Goal: Navigation & Orientation: Find specific page/section

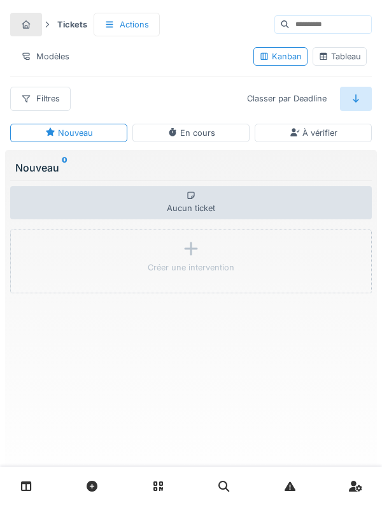
click at [6, 275] on div at bounding box center [191, 486] width 382 height 38
click at [20, 275] on link at bounding box center [26, 486] width 33 height 30
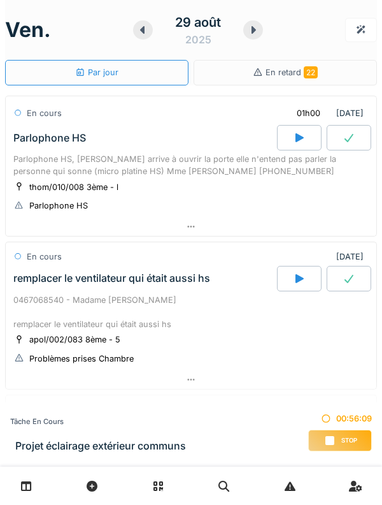
click at [248, 36] on div at bounding box center [253, 29] width 20 height 19
click at [252, 34] on icon at bounding box center [253, 30] width 13 height 10
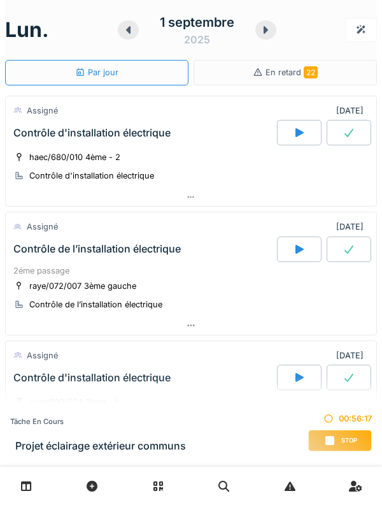
click at [259, 35] on div at bounding box center [266, 29] width 21 height 19
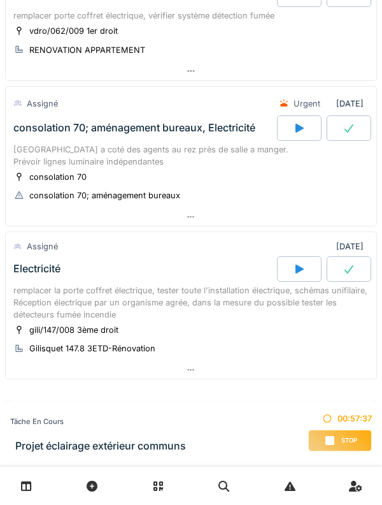
scroll to position [333, 0]
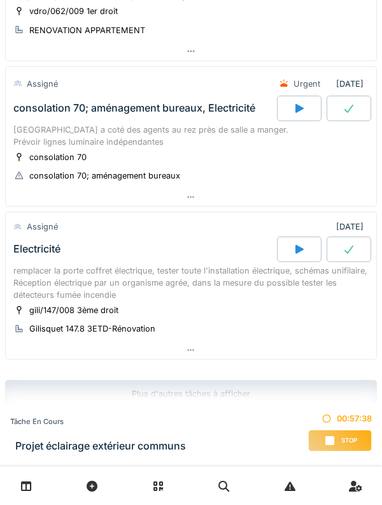
click at [28, 107] on div "consolation 70; aménagement bureaux, Electricité" at bounding box center [144, 108] width 266 height 25
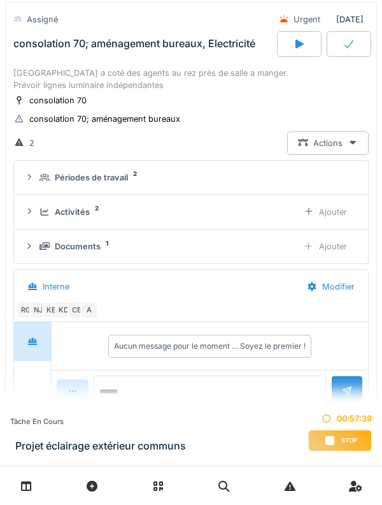
scroll to position [398, 0]
click at [51, 171] on div "Périodes de travail 2" at bounding box center [197, 177] width 314 height 12
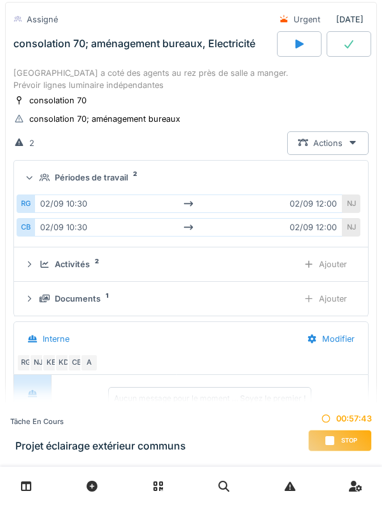
click at [347, 194] on div "NJ" at bounding box center [352, 203] width 18 height 18
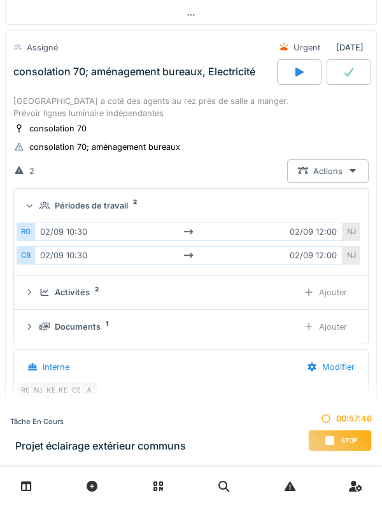
click at [40, 201] on icon at bounding box center [45, 205] width 10 height 8
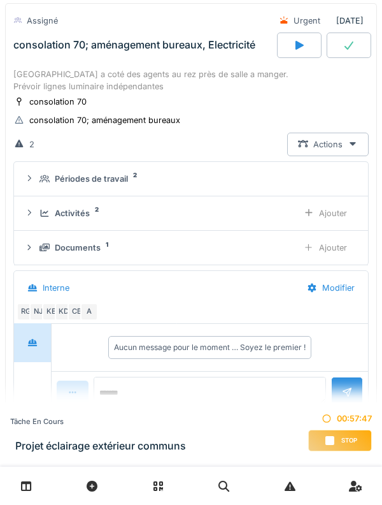
scroll to position [399, 0]
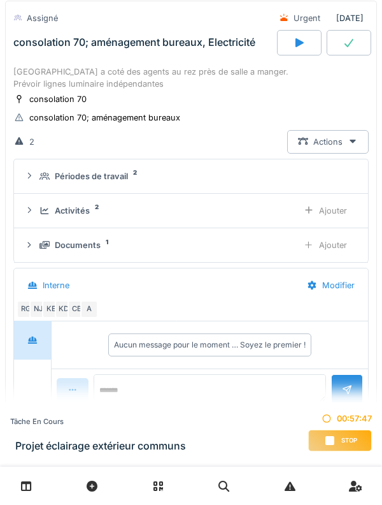
click at [41, 207] on icon at bounding box center [45, 210] width 8 height 7
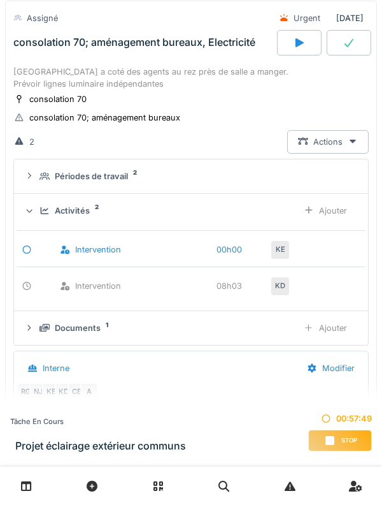
click at [279, 241] on div "KE" at bounding box center [281, 250] width 18 height 18
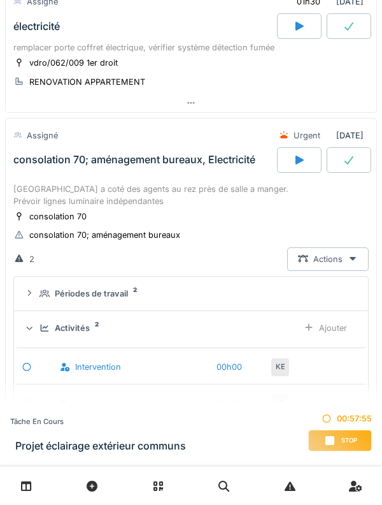
scroll to position [276, 0]
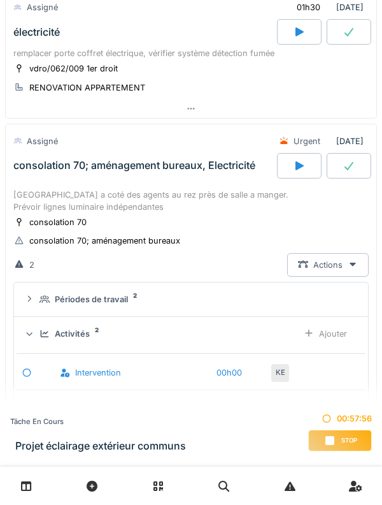
click at [36, 165] on div "consolation 70; aménagement bureaux, Electricité" at bounding box center [144, 165] width 266 height 25
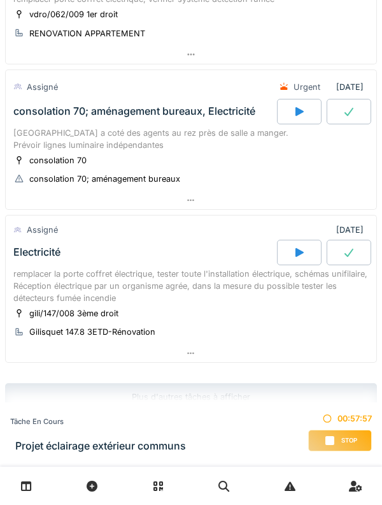
scroll to position [333, 0]
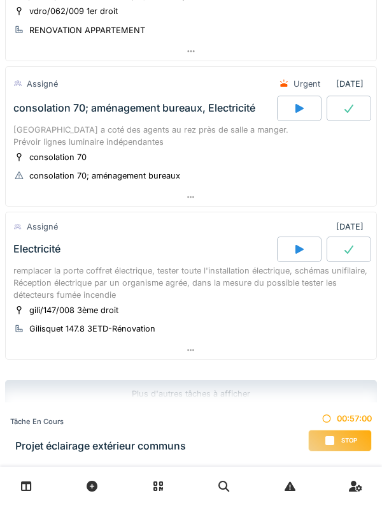
click at [41, 247] on div "Electricité" at bounding box center [144, 248] width 266 height 25
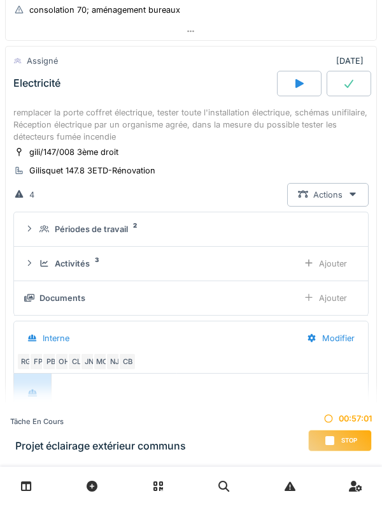
scroll to position [504, 0]
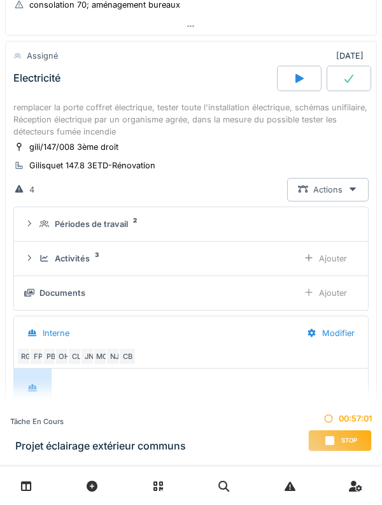
click at [43, 220] on icon at bounding box center [45, 224] width 10 height 8
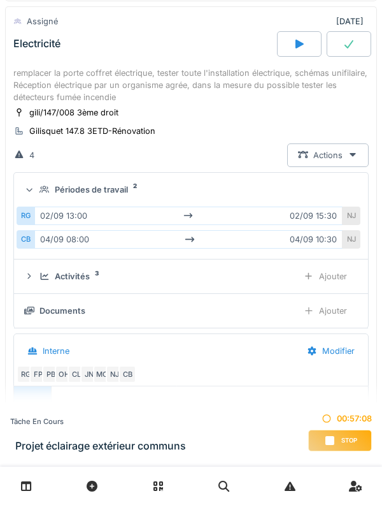
scroll to position [546, 0]
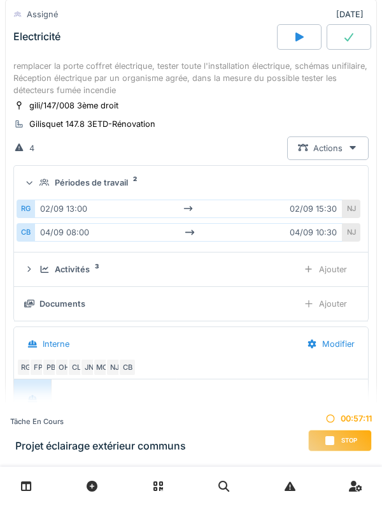
click at [38, 177] on div "Périodes de travail 2" at bounding box center [191, 183] width 334 height 12
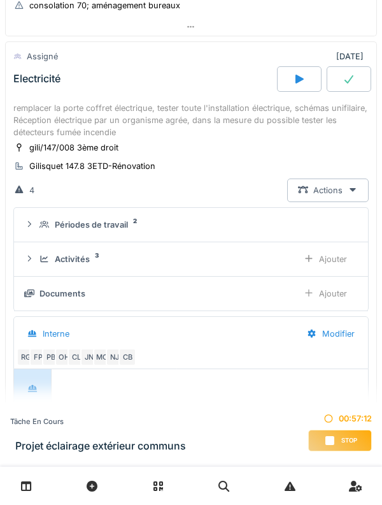
scroll to position [496, 0]
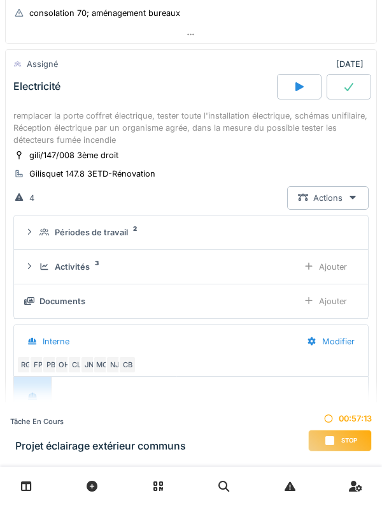
click at [33, 262] on icon at bounding box center [29, 266] width 10 height 8
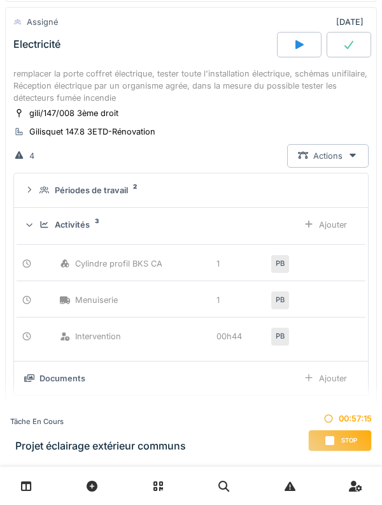
scroll to position [537, 0]
click at [35, 220] on div at bounding box center [29, 225] width 12 height 10
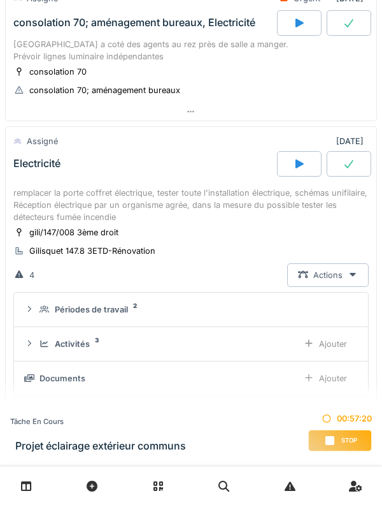
scroll to position [416, 0]
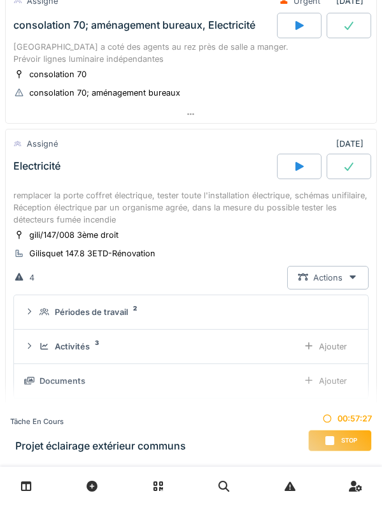
click at [32, 193] on div "remplacer la porte coffret électrique, tester toute l'installation électrique, …" at bounding box center [191, 207] width 356 height 37
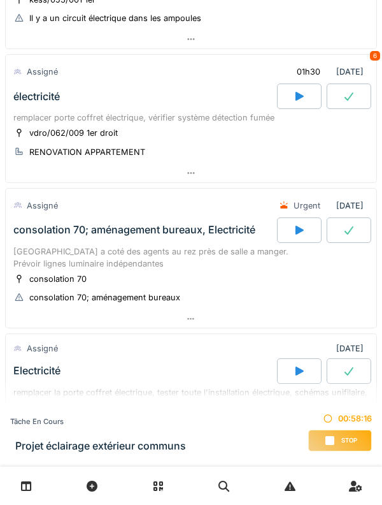
scroll to position [0, 0]
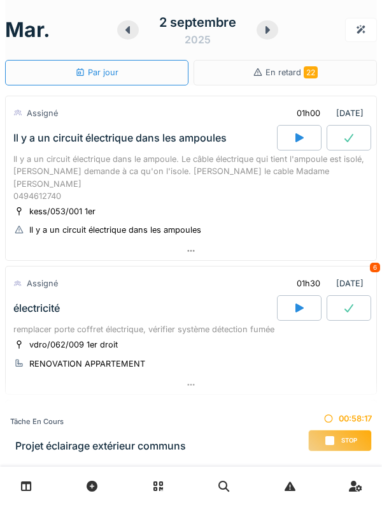
click at [261, 34] on icon at bounding box center [267, 30] width 13 height 10
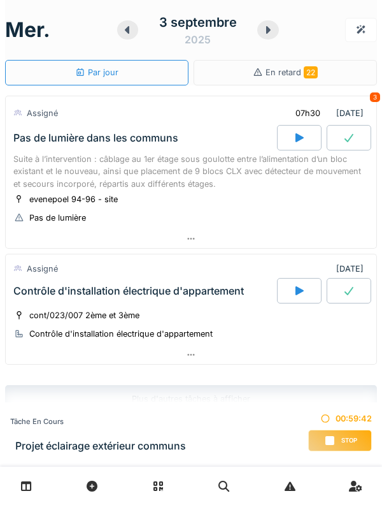
click at [46, 171] on div "Suite à l’intervention : câblage au 1er étage sous goulotte entre l’alimentatio…" at bounding box center [191, 171] width 356 height 37
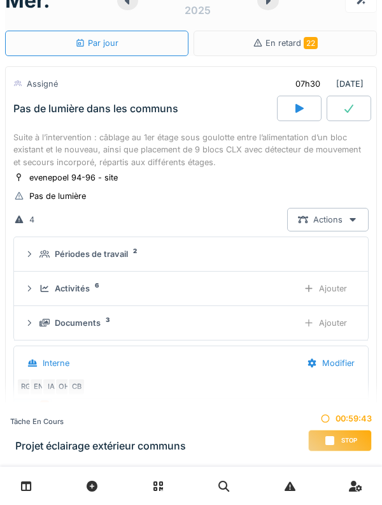
scroll to position [45, 0]
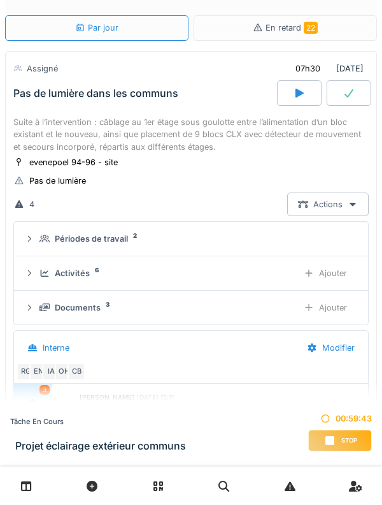
click at [44, 243] on div "Périodes de travail 2" at bounding box center [197, 239] width 314 height 12
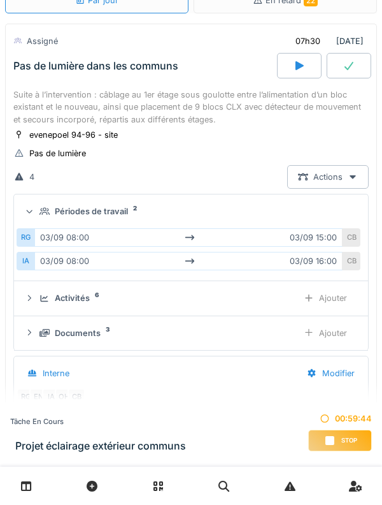
scroll to position [77, 0]
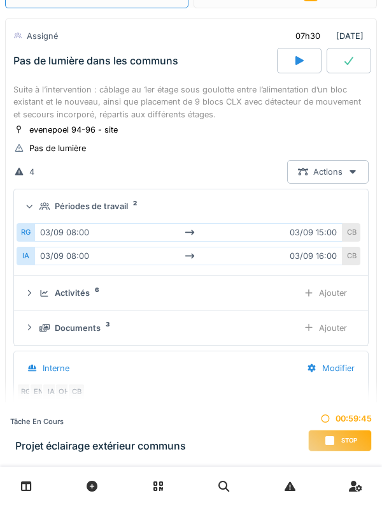
click at [48, 217] on summary "Périodes de travail 2" at bounding box center [191, 206] width 344 height 24
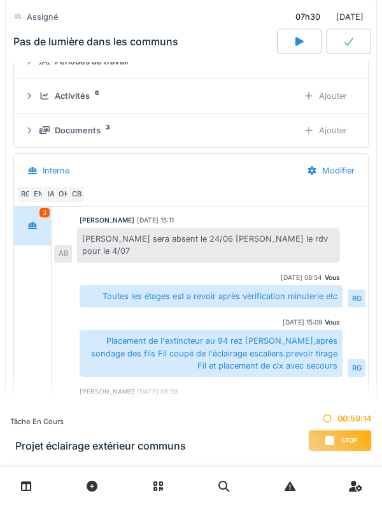
scroll to position [219, 0]
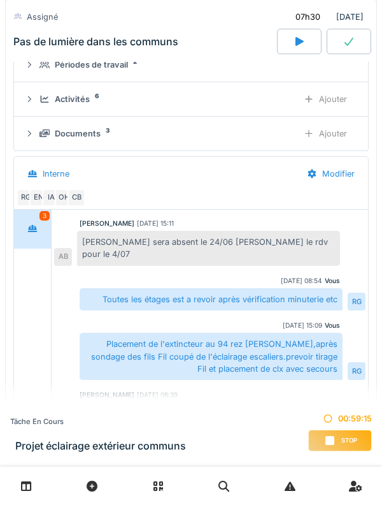
click at [39, 224] on div at bounding box center [33, 229] width 32 height 24
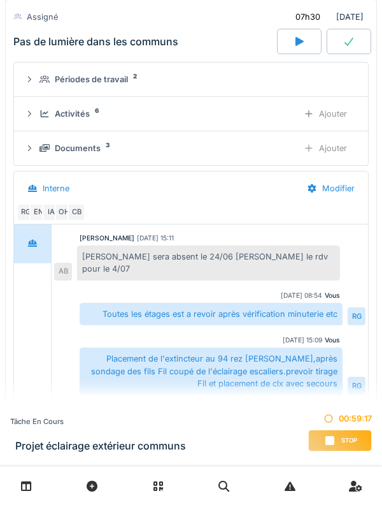
click at [64, 213] on div "OH" at bounding box center [64, 212] width 18 height 18
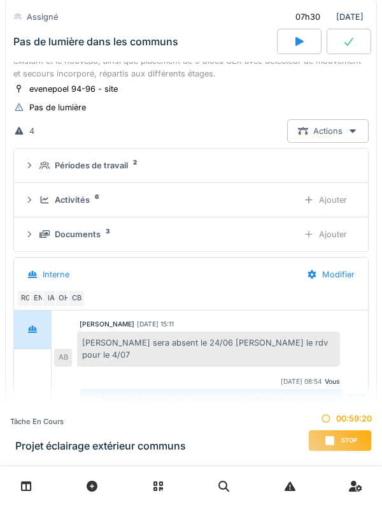
scroll to position [0, 0]
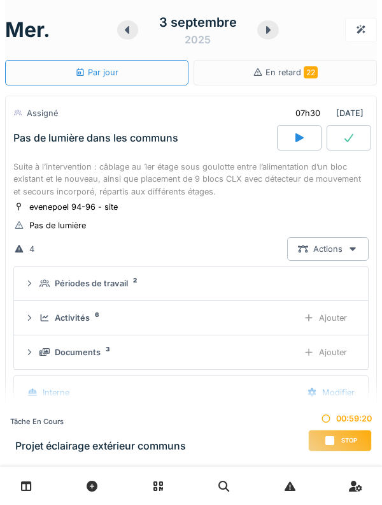
click at [47, 180] on div "Suite à l’intervention : câblage au 1er étage sous goulotte entre l’alimentatio…" at bounding box center [191, 179] width 356 height 37
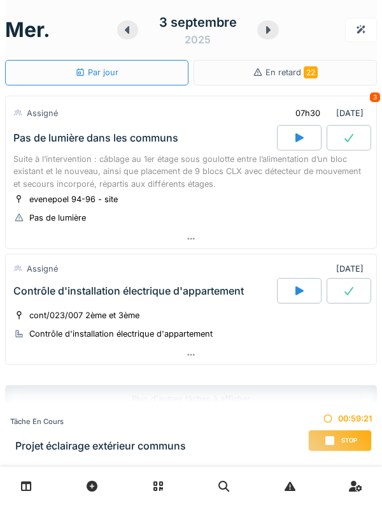
click at [263, 39] on div "3 septembre 2025" at bounding box center [198, 30] width 162 height 40
click at [265, 37] on div at bounding box center [269, 29] width 22 height 19
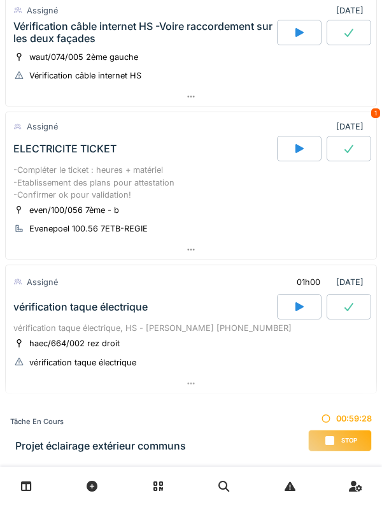
scroll to position [615, 0]
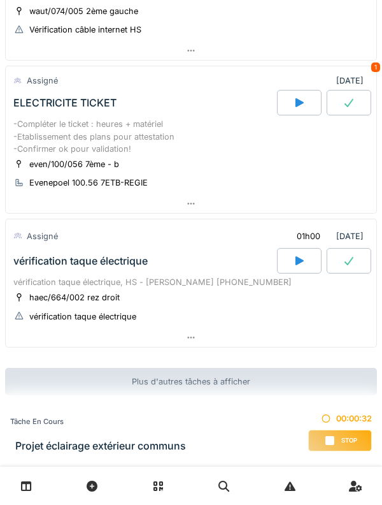
click at [23, 142] on div "-Compléter le ticket : heures + matériel -Etablissement des plans pour attestat…" at bounding box center [191, 136] width 356 height 37
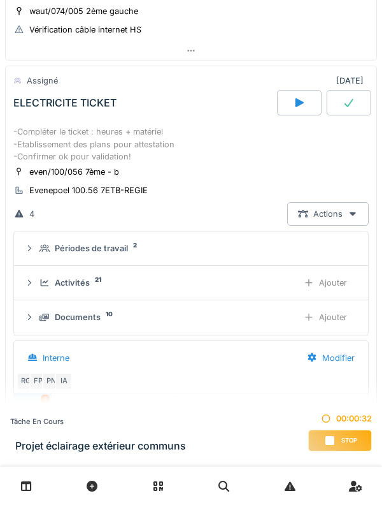
scroll to position [630, 0]
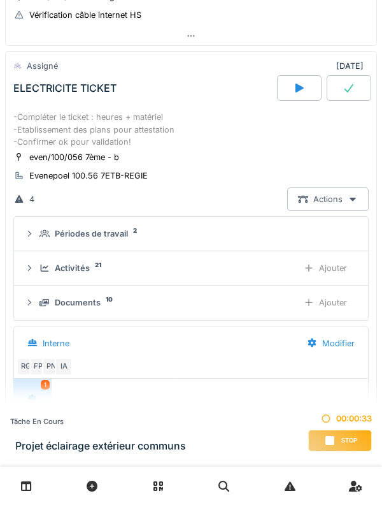
click at [42, 236] on icon at bounding box center [45, 234] width 10 height 8
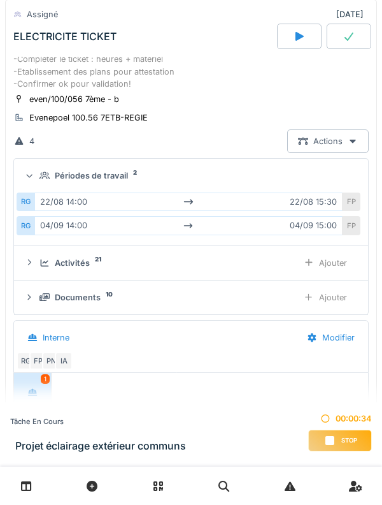
scroll to position [688, 0]
click at [36, 175] on div "Périodes de travail 2" at bounding box center [191, 175] width 334 height 12
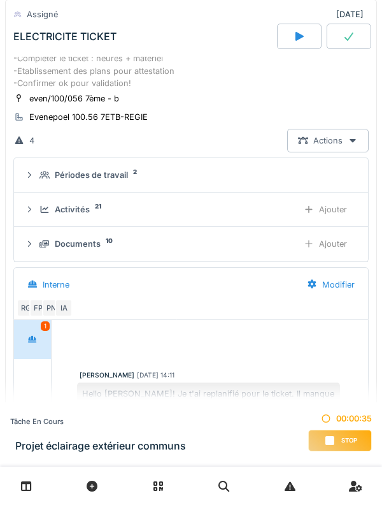
click at [40, 221] on div "Activités 21 Ajouter" at bounding box center [191, 210] width 334 height 24
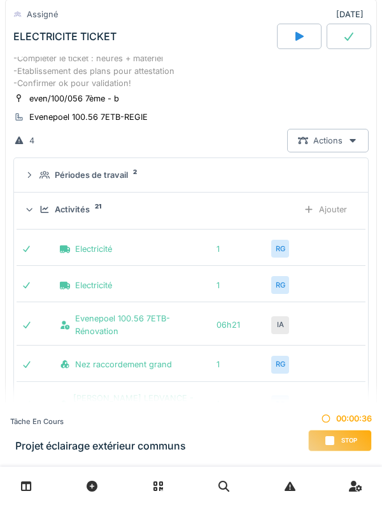
click at [39, 215] on div "Activités 21 Ajouter" at bounding box center [191, 210] width 334 height 24
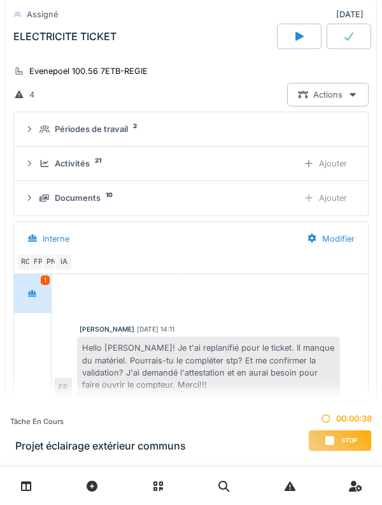
scroll to position [736, 0]
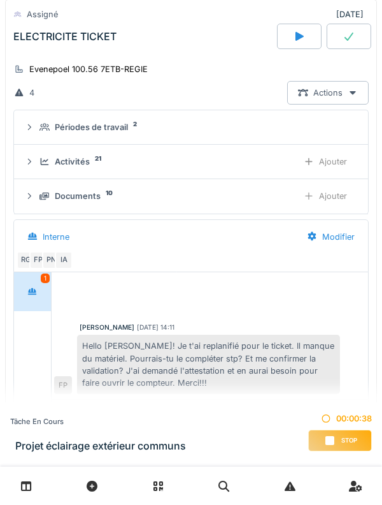
click at [36, 171] on div "Activités 21 Ajouter" at bounding box center [191, 162] width 334 height 24
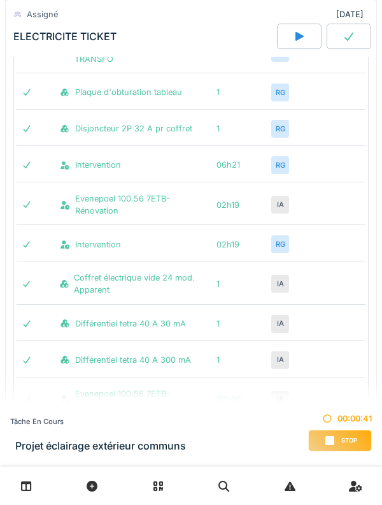
scroll to position [1200, 0]
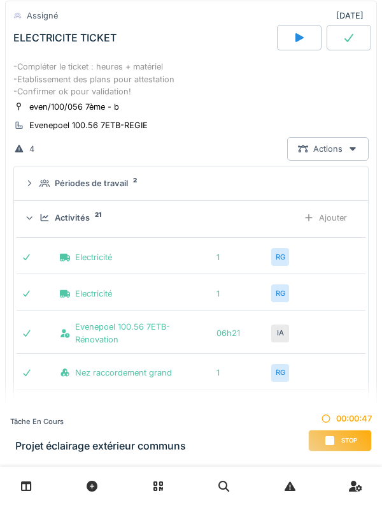
click at [41, 224] on div "Activités 21" at bounding box center [164, 218] width 249 height 12
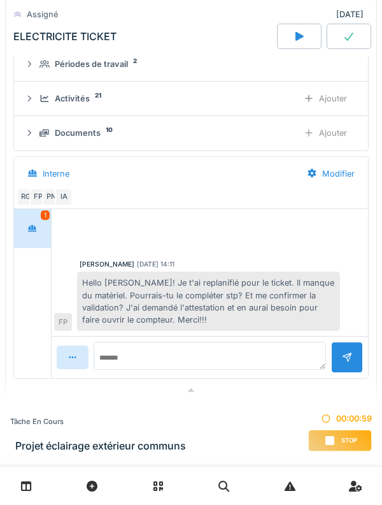
scroll to position [795, 0]
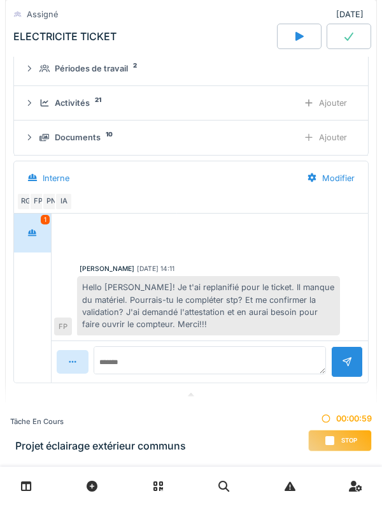
click at [37, 237] on div at bounding box center [32, 233] width 10 height 12
click at [31, 223] on div at bounding box center [33, 233] width 32 height 24
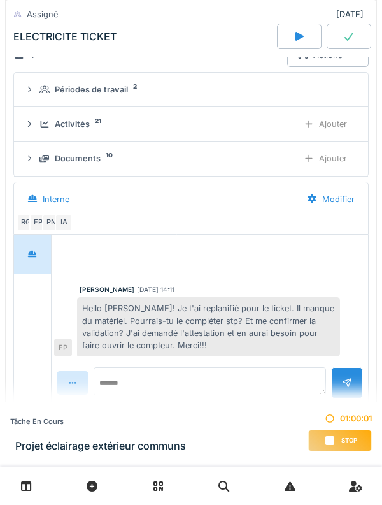
click at [41, 167] on div "Documents 10 Ajouter" at bounding box center [191, 159] width 334 height 24
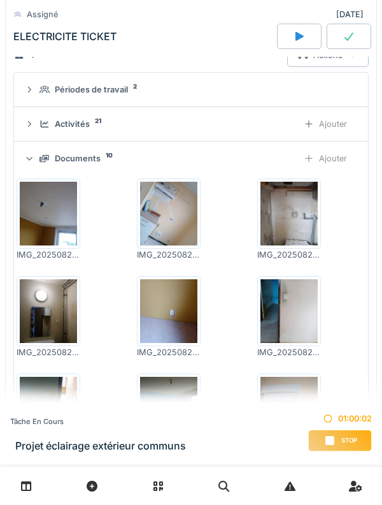
click at [33, 159] on icon at bounding box center [29, 159] width 8 height 10
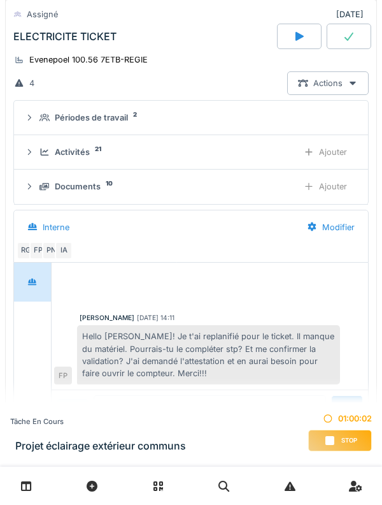
scroll to position [739, 0]
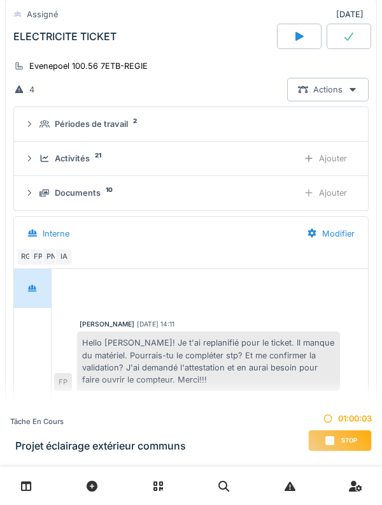
click at [40, 160] on icon at bounding box center [45, 158] width 10 height 8
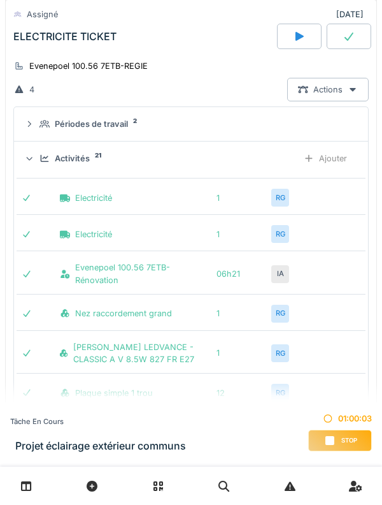
click at [35, 156] on div at bounding box center [29, 159] width 12 height 10
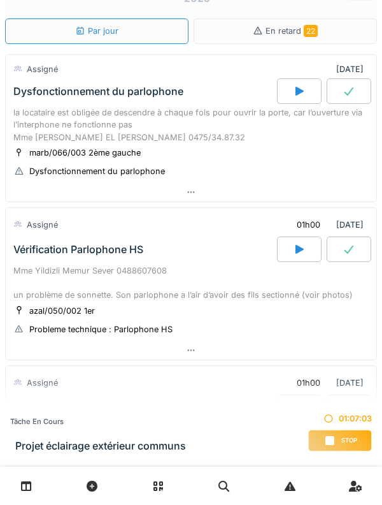
scroll to position [0, 0]
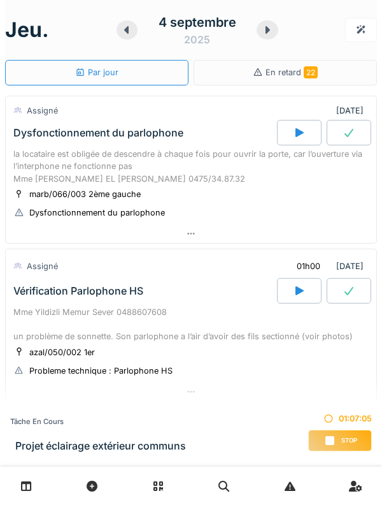
click at [259, 36] on div at bounding box center [268, 29] width 22 height 19
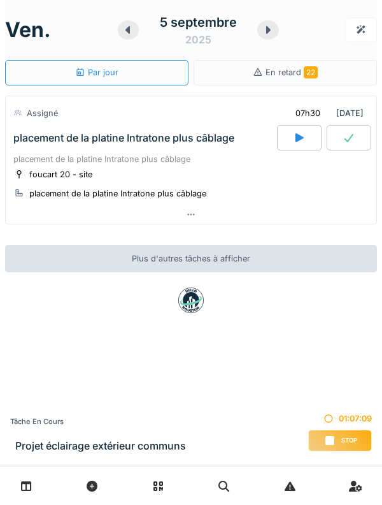
click at [127, 29] on icon at bounding box center [128, 30] width 4 height 8
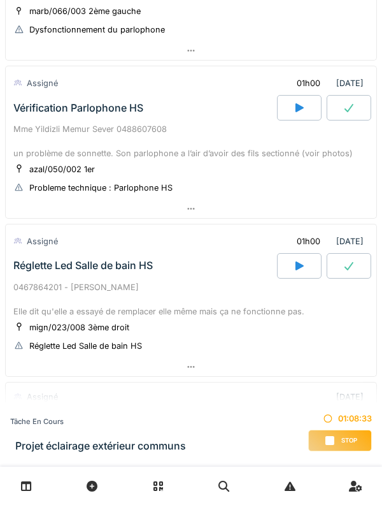
scroll to position [184, 0]
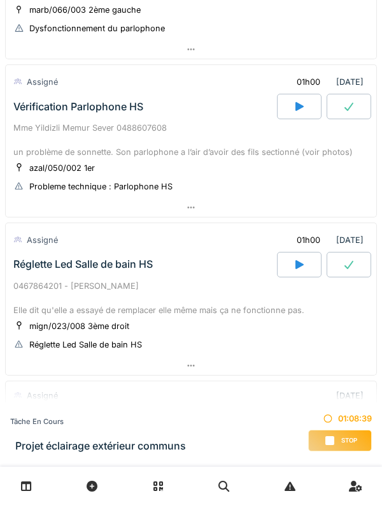
click at [49, 149] on div "Mme Yildizli Memur Sever 0488607608 un problème de sonnette. Son parlophone a l…" at bounding box center [191, 140] width 356 height 37
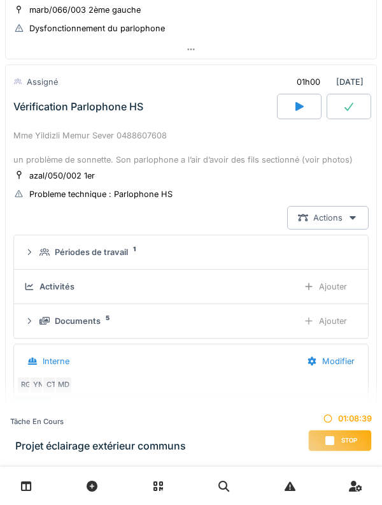
scroll to position [198, 0]
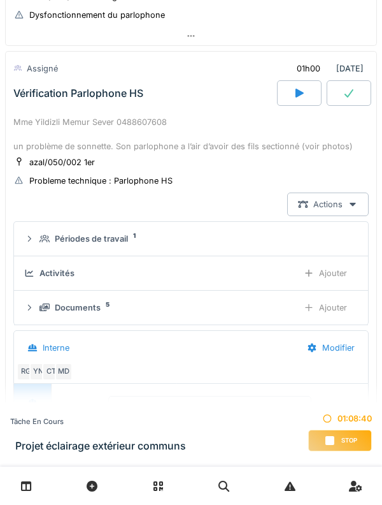
click at [59, 309] on div "Documents" at bounding box center [78, 307] width 46 height 12
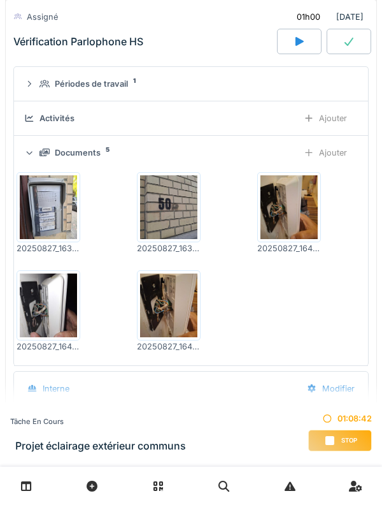
scroll to position [374, 0]
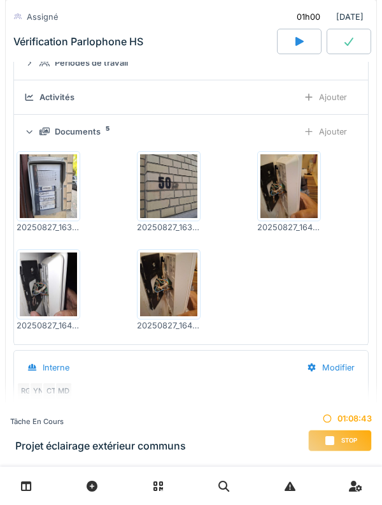
click at [289, 199] on img at bounding box center [289, 186] width 57 height 64
click at [166, 284] on img at bounding box center [168, 284] width 57 height 64
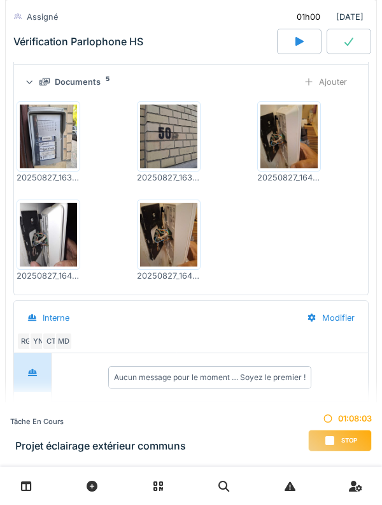
scroll to position [426, 0]
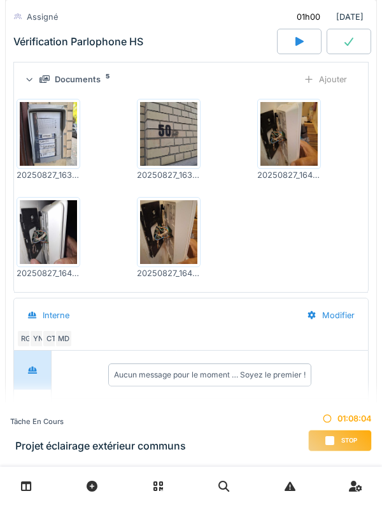
click at [38, 243] on img at bounding box center [48, 232] width 57 height 64
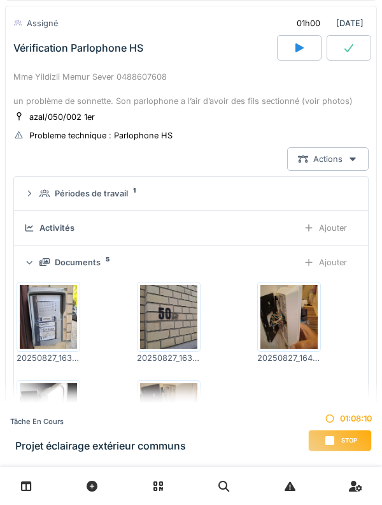
scroll to position [239, 0]
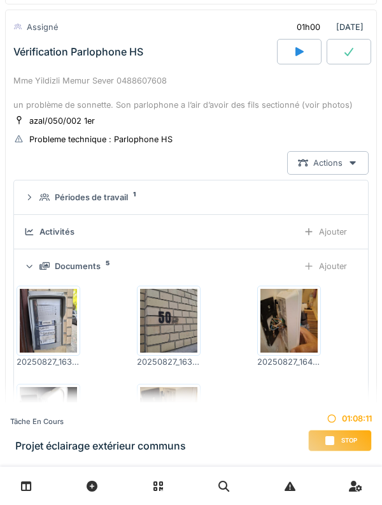
click at [41, 257] on div "Documents 5 Ajouter" at bounding box center [191, 266] width 334 height 24
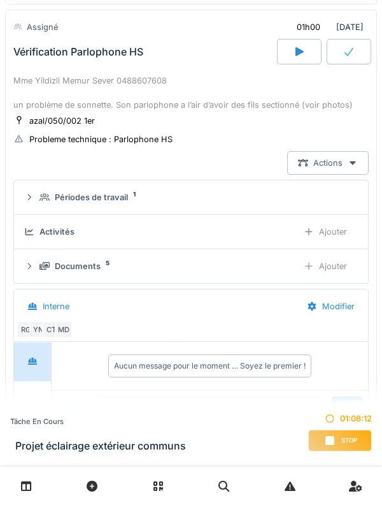
click at [40, 270] on div "Documents 5" at bounding box center [164, 266] width 249 height 12
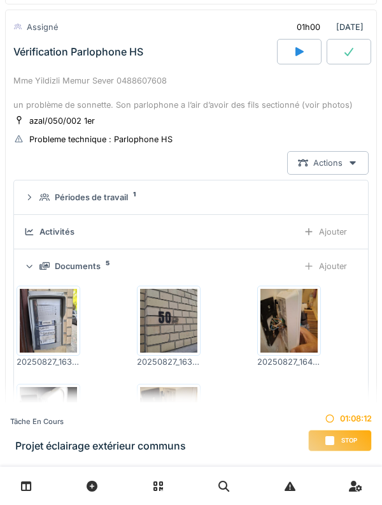
click at [37, 262] on div "Documents 5 Ajouter" at bounding box center [191, 266] width 334 height 24
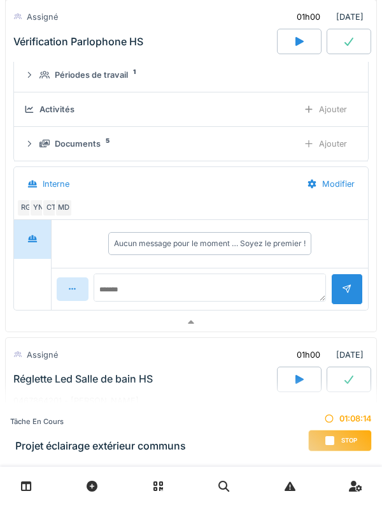
scroll to position [368, 0]
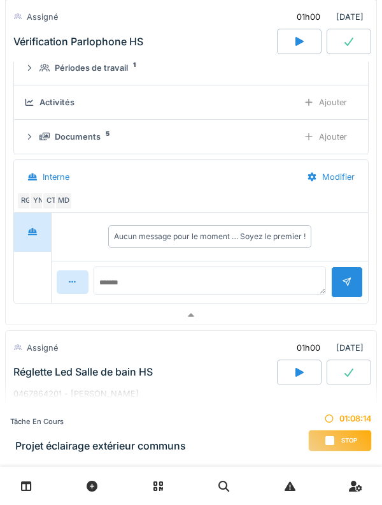
click at [18, 208] on div "RG" at bounding box center [26, 201] width 18 height 18
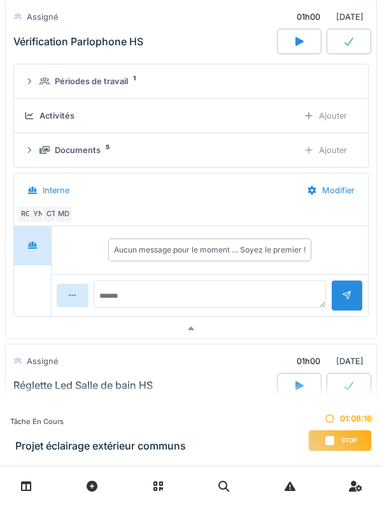
scroll to position [349, 0]
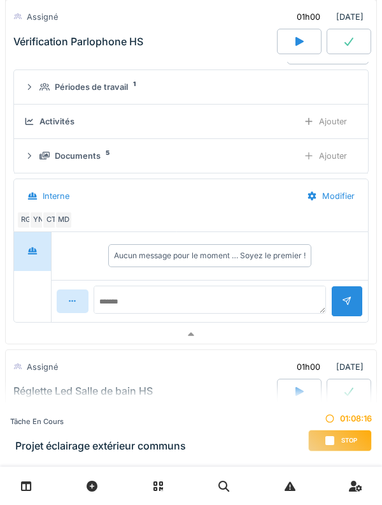
click at [40, 222] on div "YN" at bounding box center [38, 220] width 18 height 18
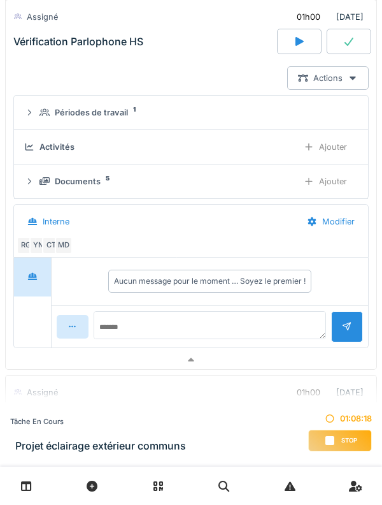
scroll to position [323, 0]
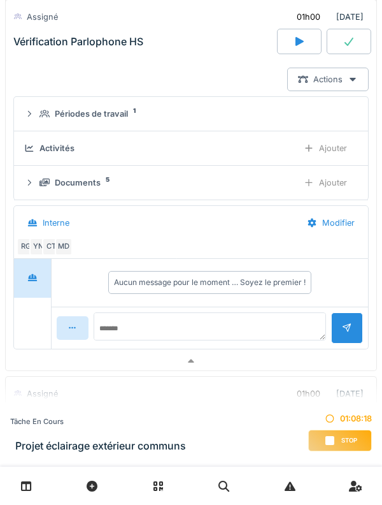
click at [48, 242] on div "CT" at bounding box center [51, 247] width 18 height 18
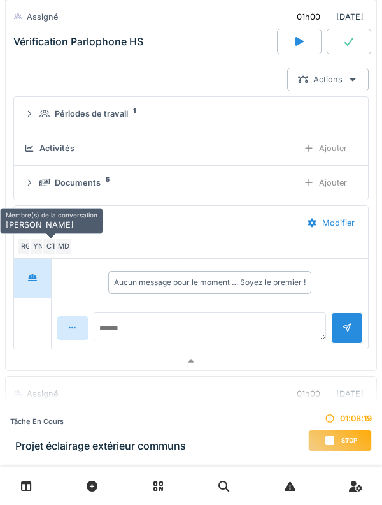
click at [64, 247] on div "MD" at bounding box center [64, 247] width 18 height 18
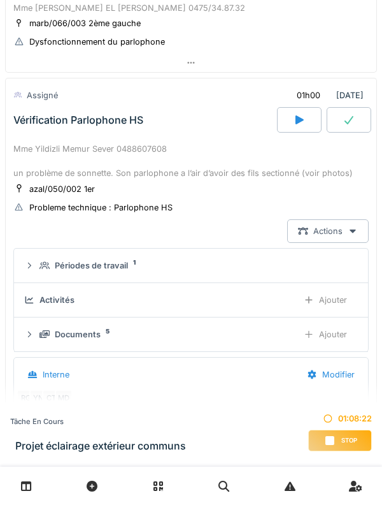
scroll to position [176, 0]
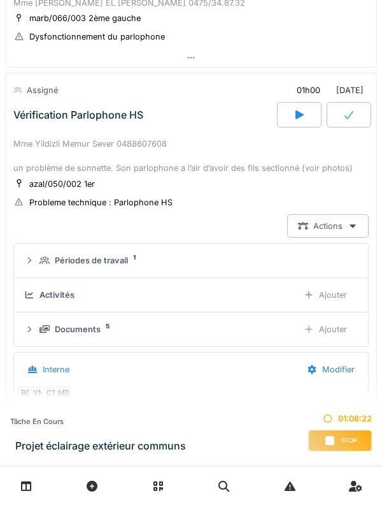
click at [43, 256] on icon at bounding box center [45, 260] width 10 height 8
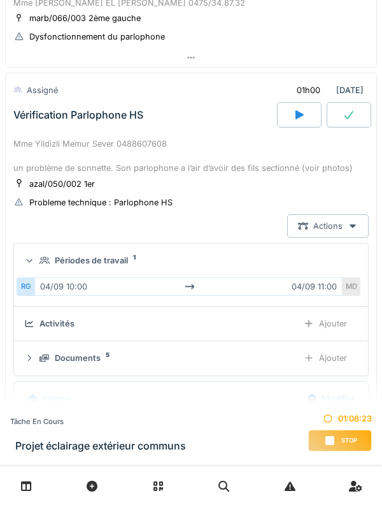
click at [40, 256] on icon at bounding box center [45, 260] width 10 height 8
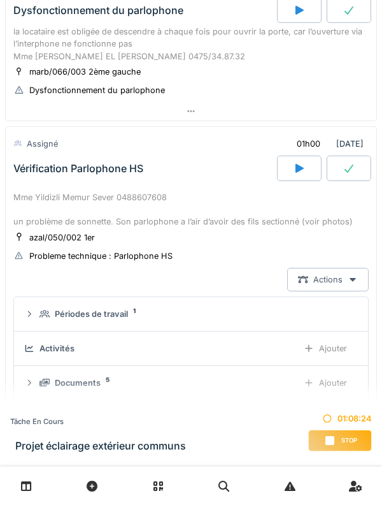
scroll to position [122, 0]
click at [20, 192] on div "Mme Yildizli Memur Sever 0488607608 un problème de sonnette. Son parlophone a l…" at bounding box center [191, 209] width 356 height 37
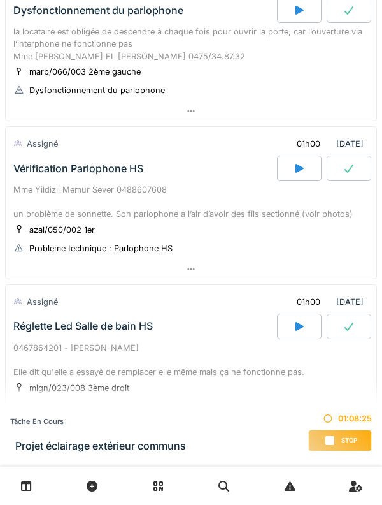
click at [29, 178] on div "Vérification Parlophone HS" at bounding box center [144, 168] width 266 height 25
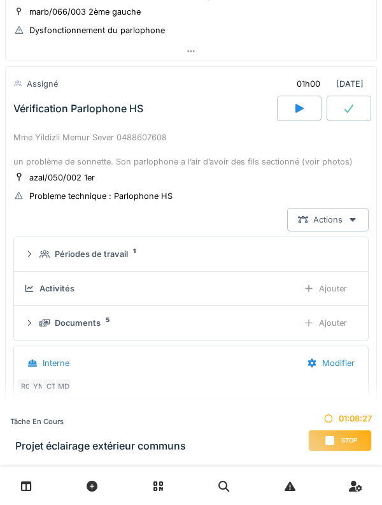
scroll to position [180, 0]
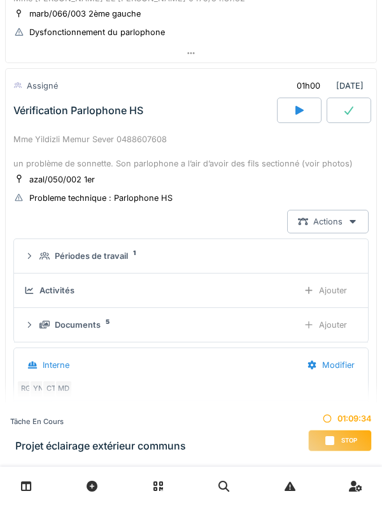
click at [43, 330] on div "Documents 5" at bounding box center [164, 325] width 249 height 12
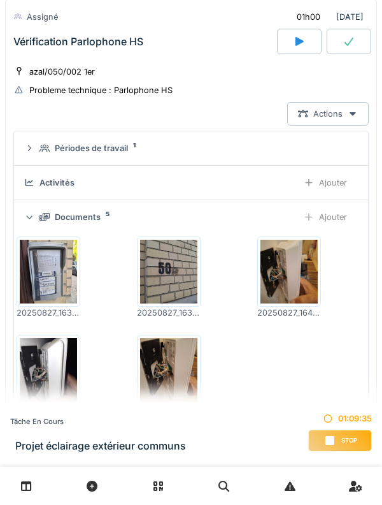
scroll to position [301, 0]
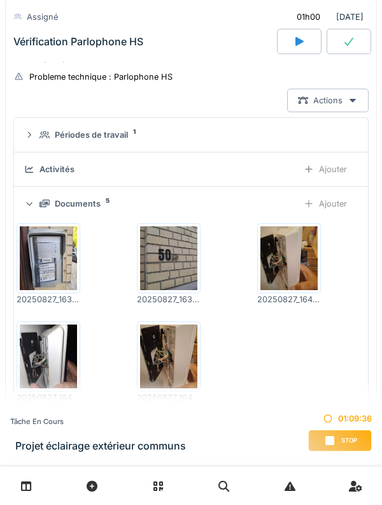
click at [41, 268] on img at bounding box center [48, 258] width 57 height 64
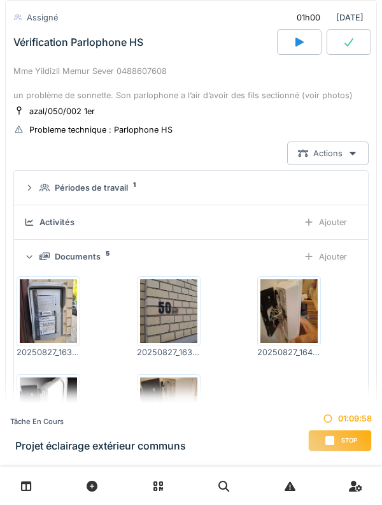
scroll to position [248, 0]
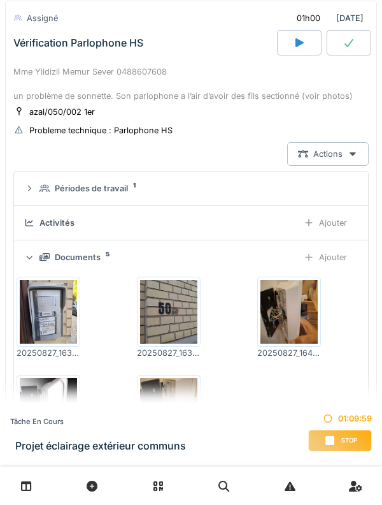
click at [34, 261] on div at bounding box center [29, 257] width 12 height 10
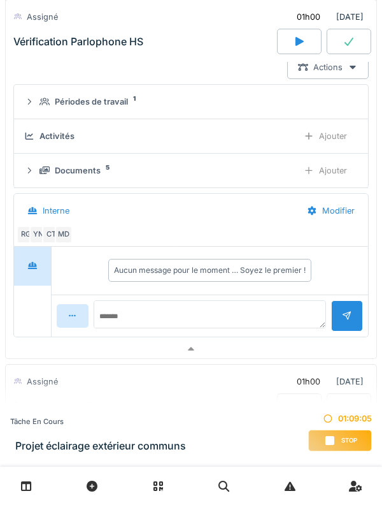
scroll to position [338, 0]
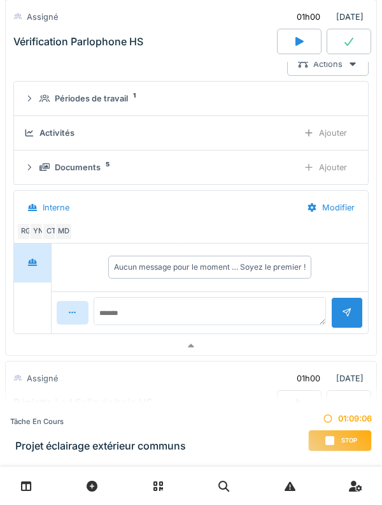
click at [68, 236] on div "MD" at bounding box center [64, 231] width 18 height 18
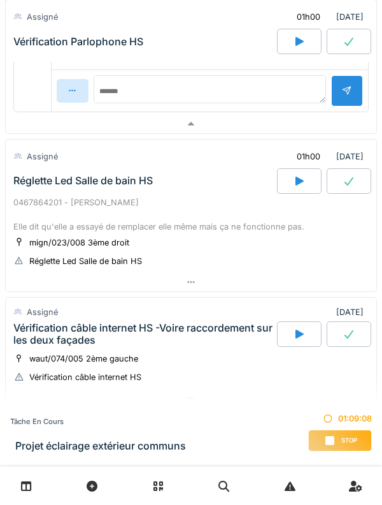
scroll to position [562, 0]
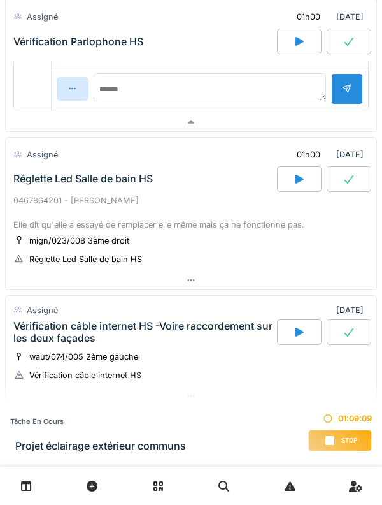
click at [40, 191] on div "Réglette Led Salle de bain HS" at bounding box center [144, 178] width 266 height 25
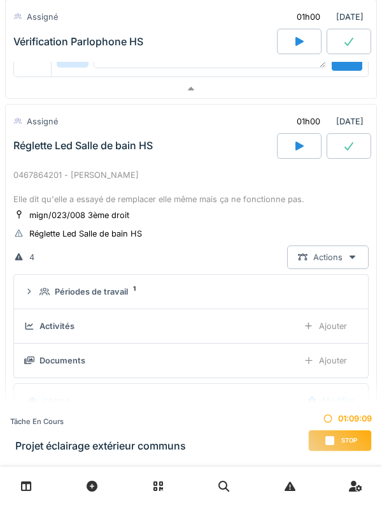
scroll to position [648, 0]
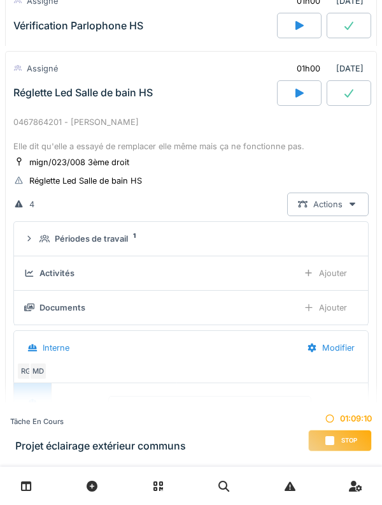
click at [36, 249] on summary "Périodes de travail 1" at bounding box center [191, 239] width 344 height 24
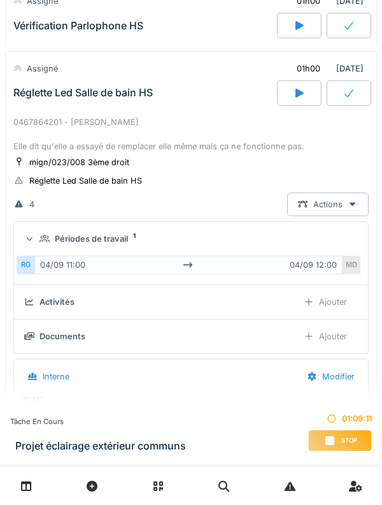
click at [36, 240] on div "Périodes de travail 1" at bounding box center [191, 239] width 334 height 12
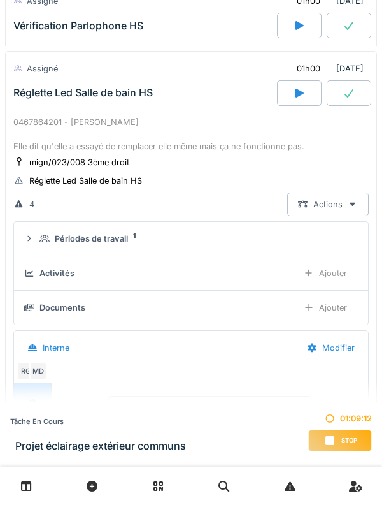
click at [40, 281] on div "Activités Ajouter" at bounding box center [191, 273] width 334 height 24
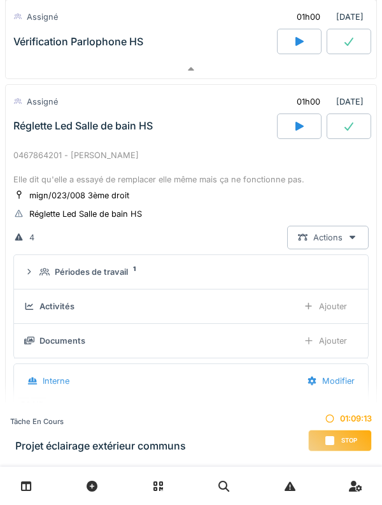
scroll to position [613, 0]
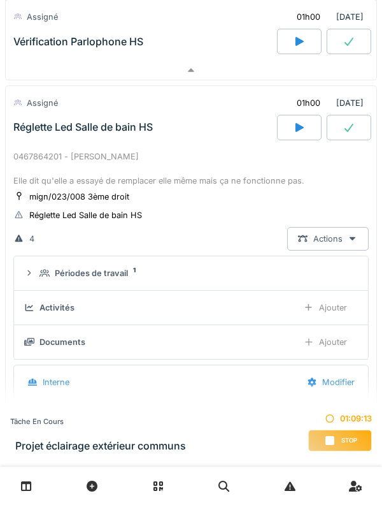
click at [38, 266] on summary "Périodes de travail 1" at bounding box center [191, 273] width 344 height 24
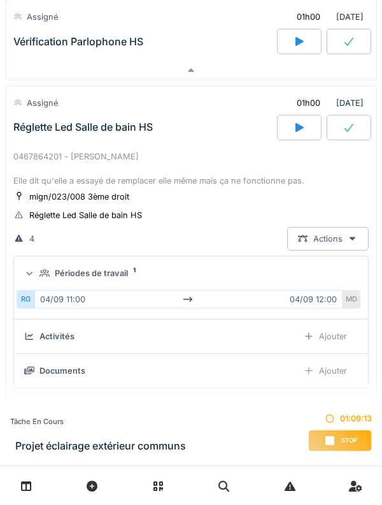
click at [34, 273] on div at bounding box center [29, 273] width 12 height 10
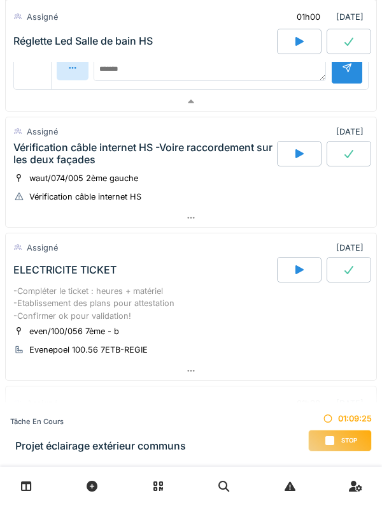
scroll to position [1033, 0]
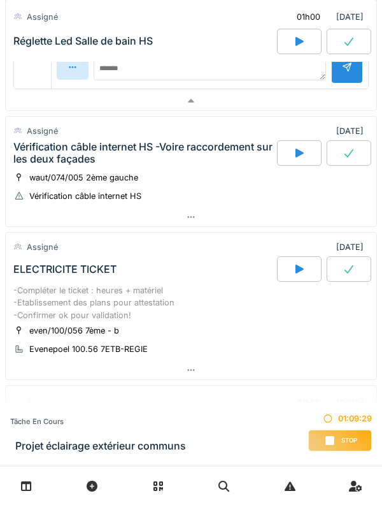
click at [33, 157] on div "Vérification câble internet HS -Voire raccordement sur les deux façades" at bounding box center [143, 153] width 261 height 24
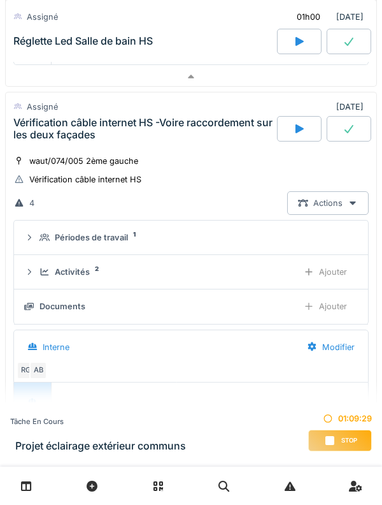
scroll to position [1098, 0]
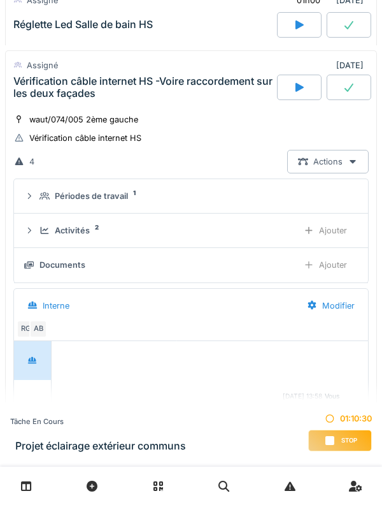
click at [37, 235] on div "Activités 2 Ajouter" at bounding box center [191, 231] width 334 height 24
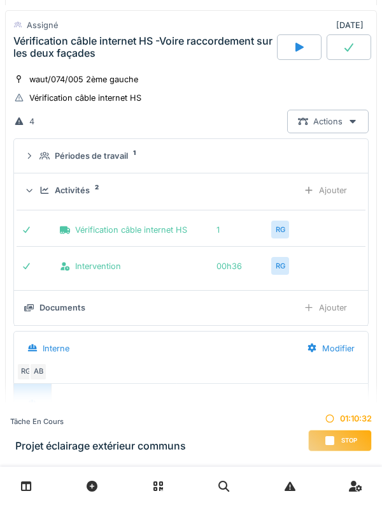
scroll to position [1140, 0]
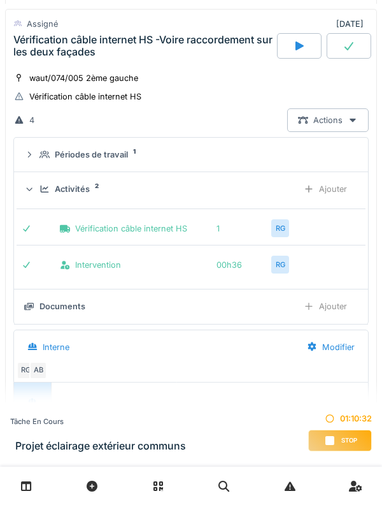
click at [40, 200] on div "Activités 2 Ajouter" at bounding box center [191, 189] width 334 height 24
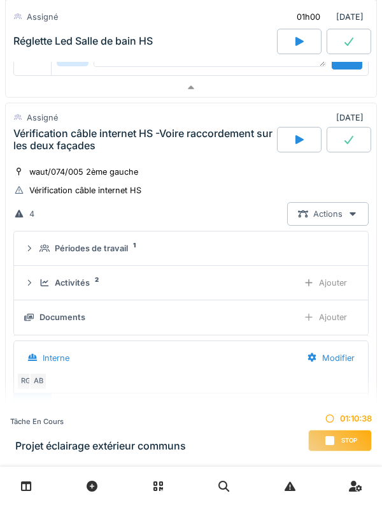
click at [34, 152] on div "Vérification câble internet HS -Voire raccordement sur les deux façades" at bounding box center [144, 139] width 266 height 25
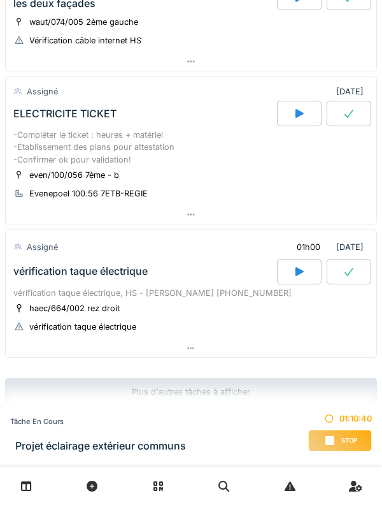
scroll to position [1200, 0]
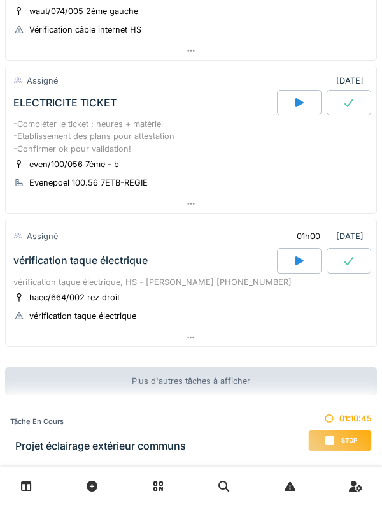
click at [40, 268] on div "vérification taque électrique" at bounding box center [144, 260] width 266 height 25
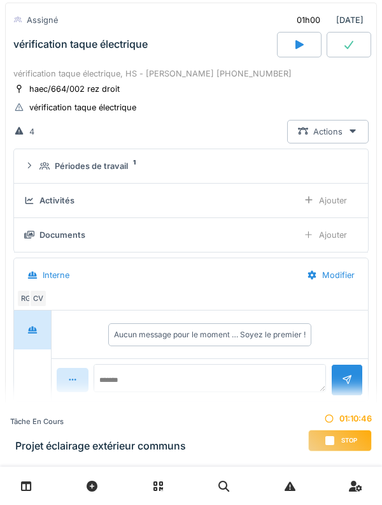
scroll to position [1416, 0]
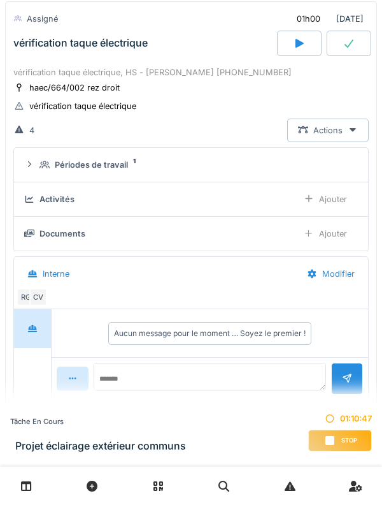
click at [32, 175] on summary "Périodes de travail 1" at bounding box center [191, 165] width 344 height 24
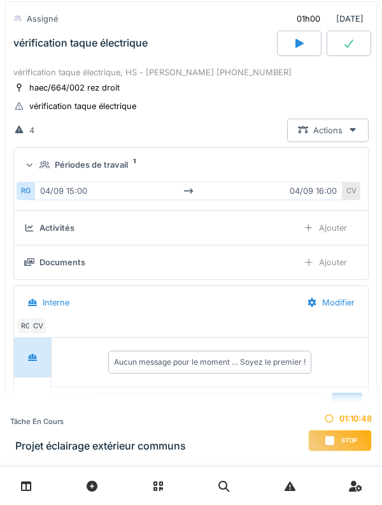
click at [36, 168] on div "Périodes de travail 1" at bounding box center [191, 165] width 334 height 12
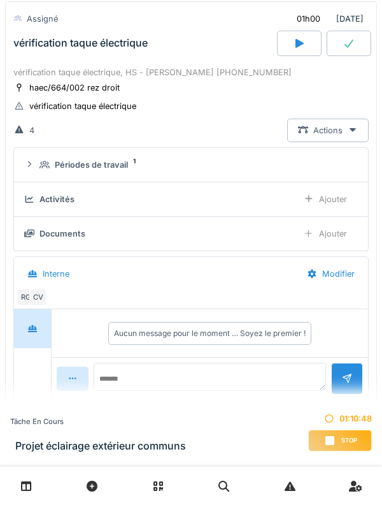
click at [38, 209] on div "Activités Ajouter" at bounding box center [191, 199] width 334 height 24
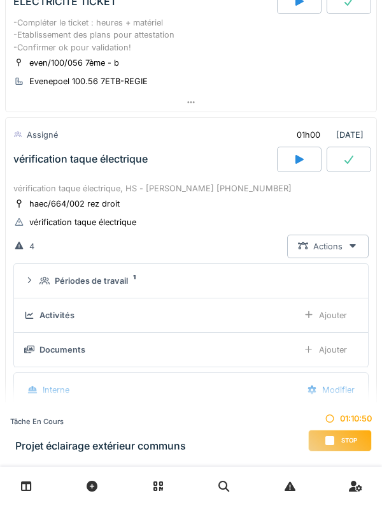
click at [34, 169] on div "vérification taque électrique" at bounding box center [144, 159] width 266 height 25
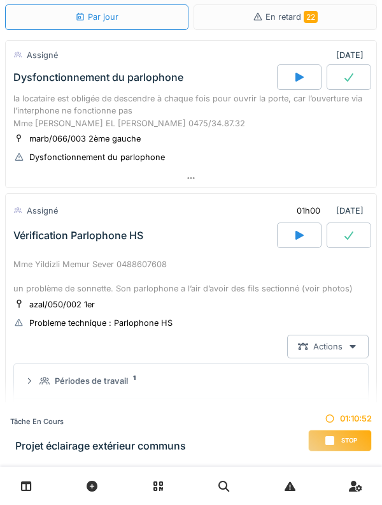
scroll to position [0, 0]
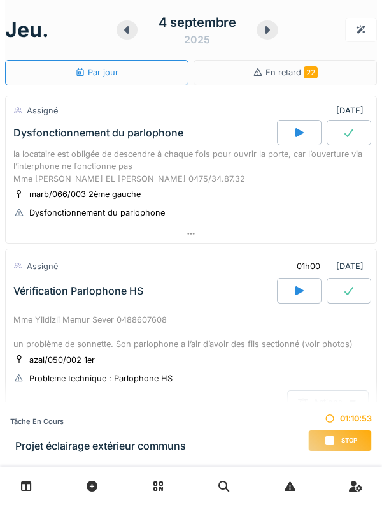
click at [263, 33] on icon at bounding box center [267, 30] width 13 height 10
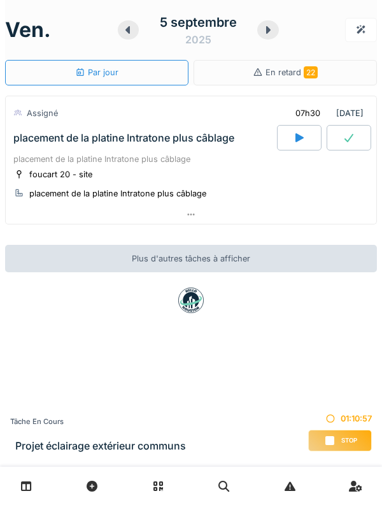
click at [263, 33] on icon at bounding box center [268, 30] width 13 height 10
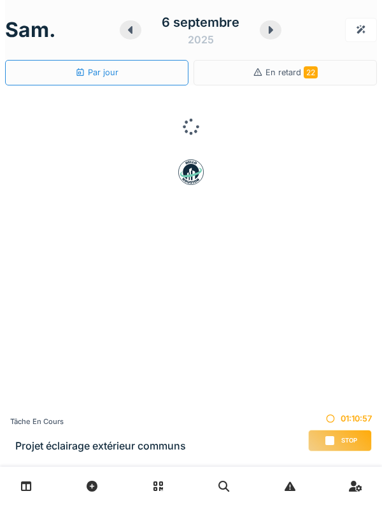
click at [261, 35] on div "6 septembre 2025" at bounding box center [201, 30] width 162 height 40
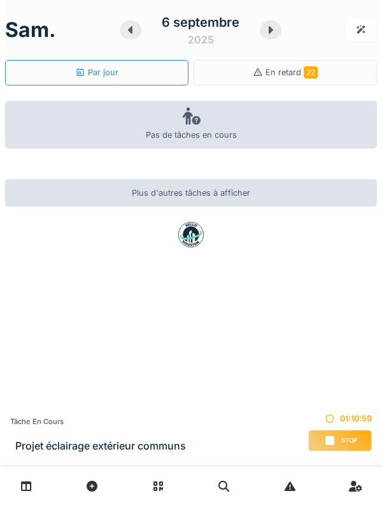
click at [262, 33] on div at bounding box center [271, 29] width 22 height 19
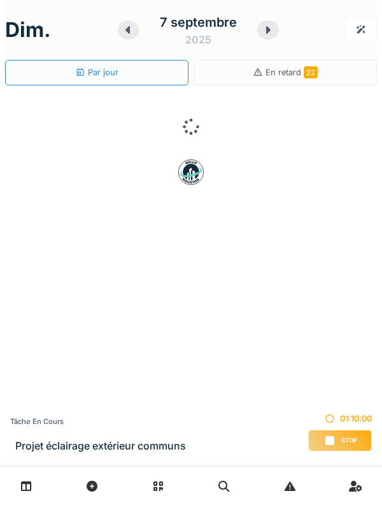
click at [267, 39] on div at bounding box center [269, 29] width 22 height 19
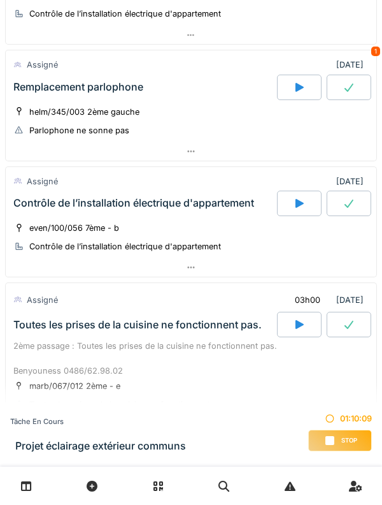
scroll to position [250, 0]
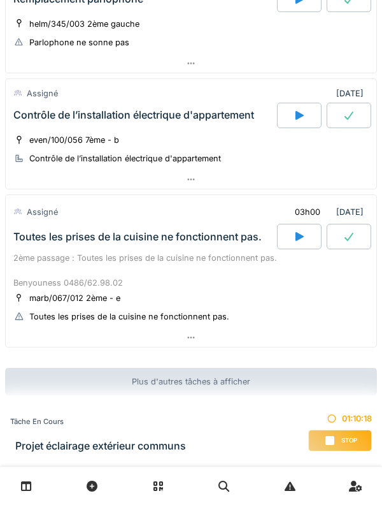
click at [36, 247] on div "Toutes les prises de la cuisine ne fonctionnent pas." at bounding box center [144, 236] width 266 height 25
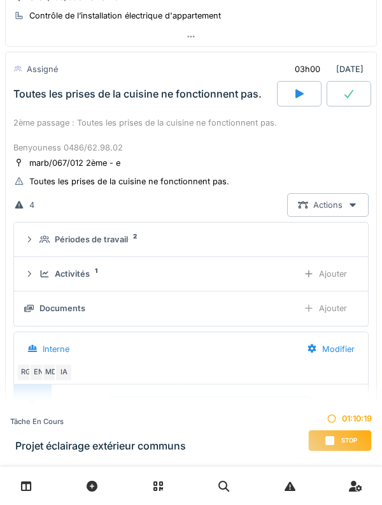
scroll to position [393, 0]
click at [31, 245] on summary "Périodes de travail 2" at bounding box center [191, 239] width 344 height 24
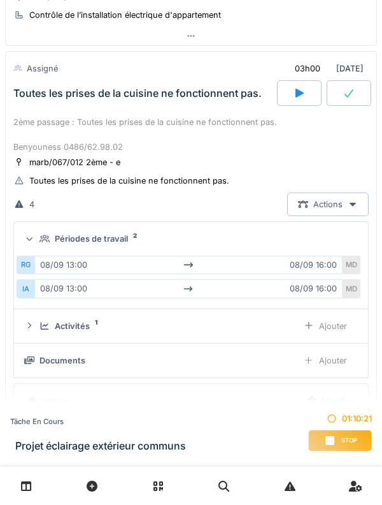
click at [35, 240] on div at bounding box center [29, 239] width 12 height 10
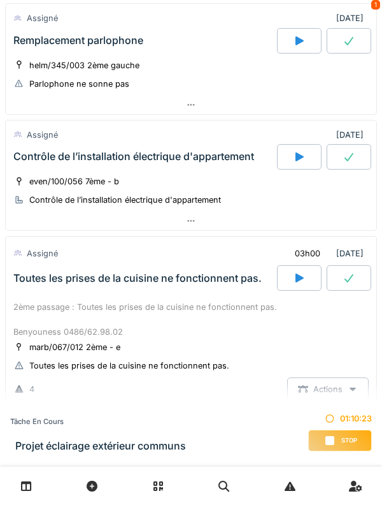
click at [40, 168] on div "Contrôle de l’installation électrique d'appartement" at bounding box center [144, 156] width 266 height 25
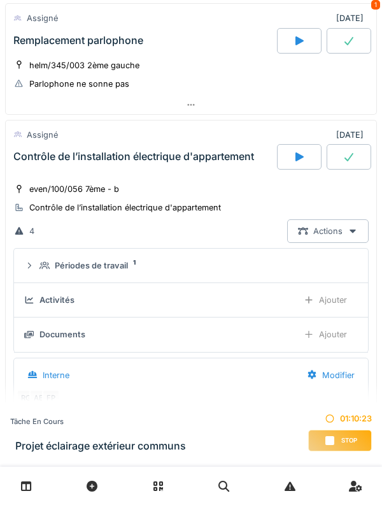
scroll to position [277, 0]
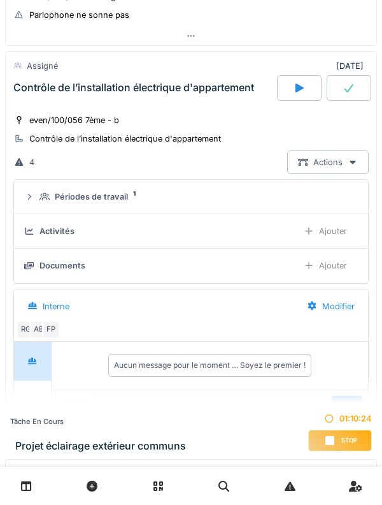
click at [29, 196] on icon at bounding box center [29, 196] width 10 height 8
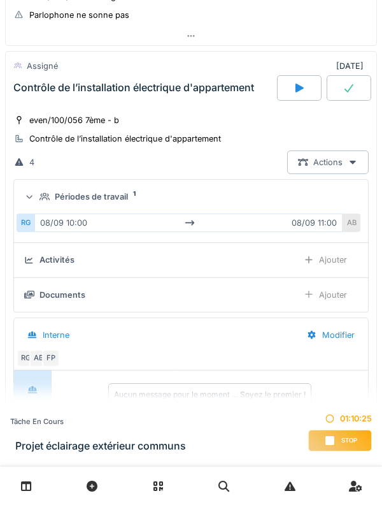
click at [29, 197] on icon at bounding box center [29, 197] width 8 height 10
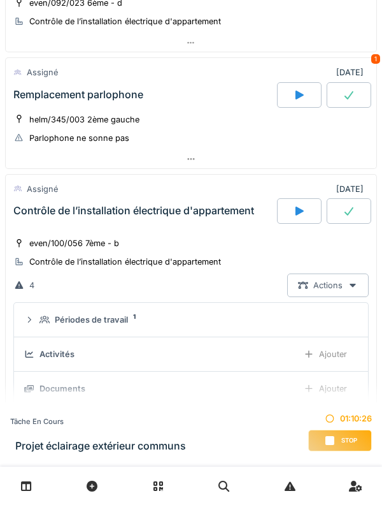
click at [41, 221] on div "Contrôle de l’installation électrique d'appartement" at bounding box center [144, 210] width 266 height 25
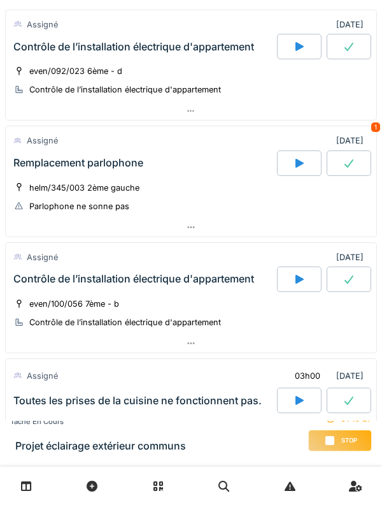
click at [38, 164] on div "Remplacement parlophone" at bounding box center [78, 163] width 130 height 12
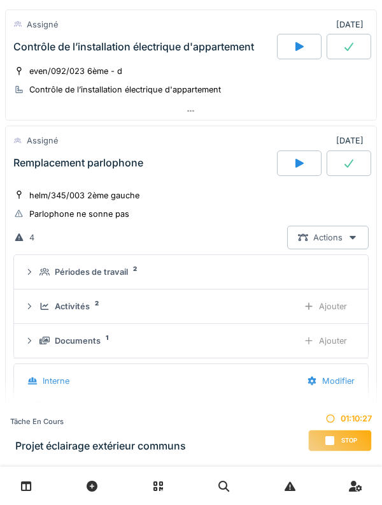
scroll to position [161, 0]
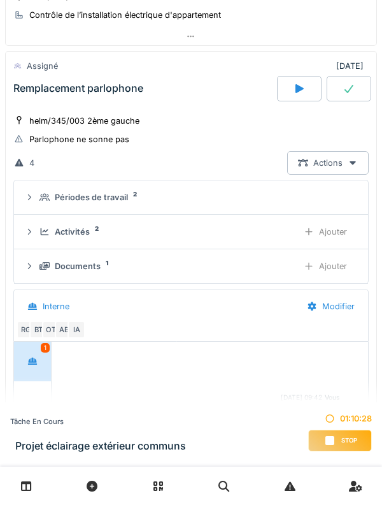
click at [33, 200] on icon at bounding box center [29, 197] width 10 height 8
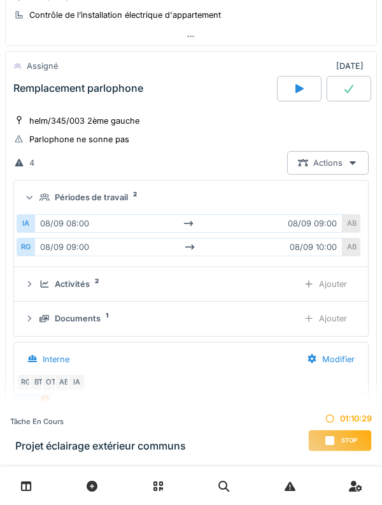
click at [34, 190] on summary "Périodes de travail 2" at bounding box center [191, 197] width 344 height 24
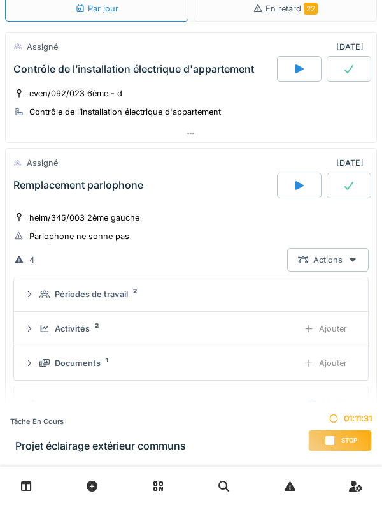
scroll to position [63, 0]
click at [44, 293] on icon at bounding box center [45, 295] width 10 height 8
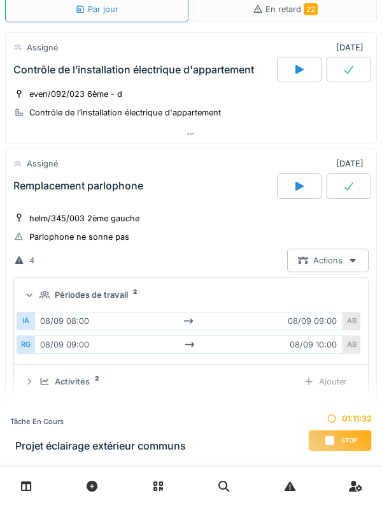
click at [41, 286] on summary "Périodes de travail 2" at bounding box center [191, 295] width 344 height 24
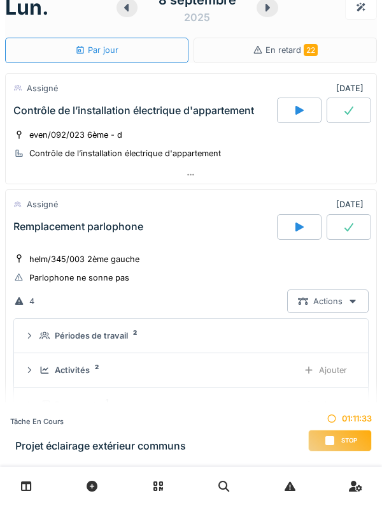
scroll to position [4, 0]
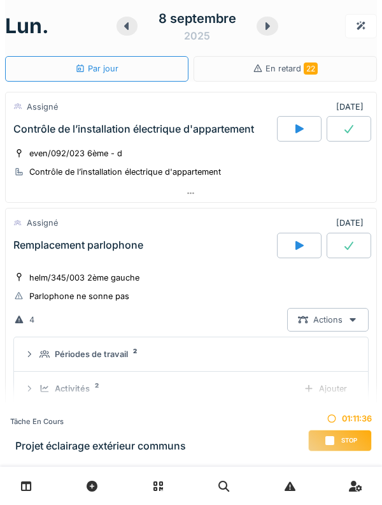
click at [32, 236] on div "Remplacement parlophone" at bounding box center [144, 245] width 266 height 25
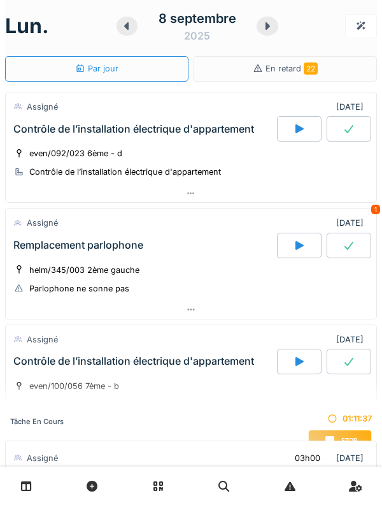
scroll to position [0, 0]
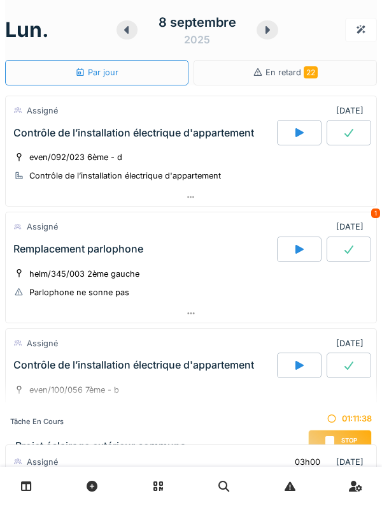
click at [38, 140] on div "Contrôle de l’installation électrique d'appartement" at bounding box center [144, 132] width 266 height 25
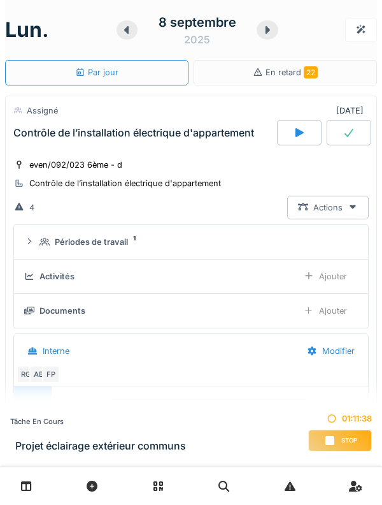
scroll to position [45, 0]
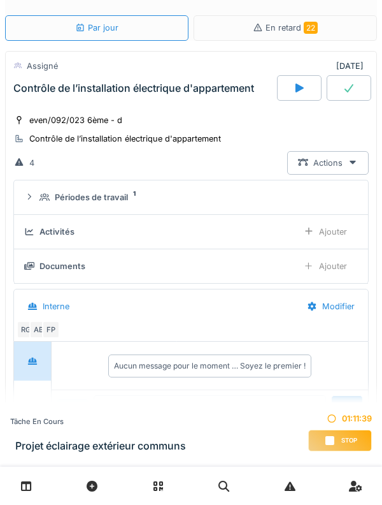
click at [36, 199] on div "Périodes de travail 1" at bounding box center [191, 197] width 334 height 12
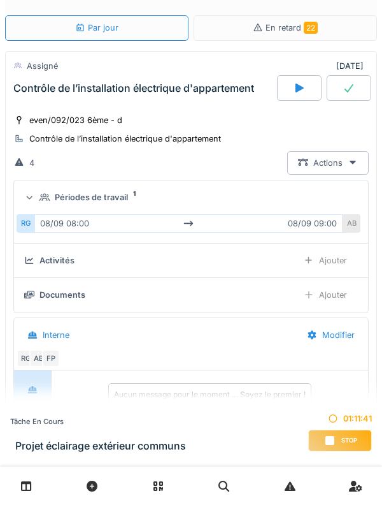
click at [34, 193] on div at bounding box center [29, 197] width 12 height 10
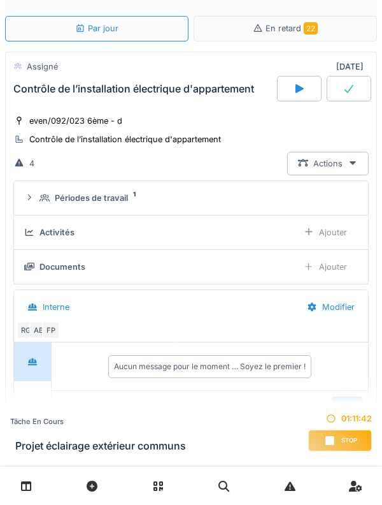
scroll to position [41, 0]
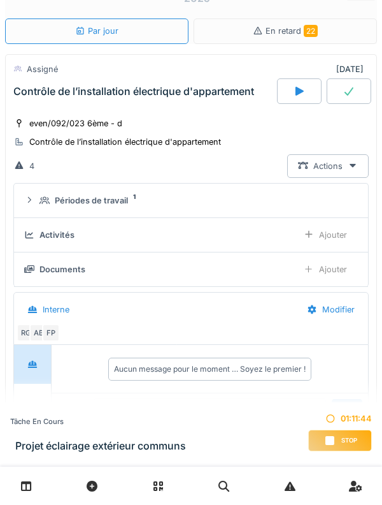
click at [31, 101] on div "Contrôle de l’installation électrique d'appartement" at bounding box center [144, 90] width 266 height 25
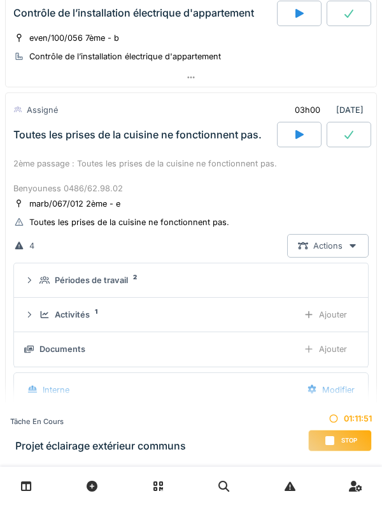
scroll to position [0, 0]
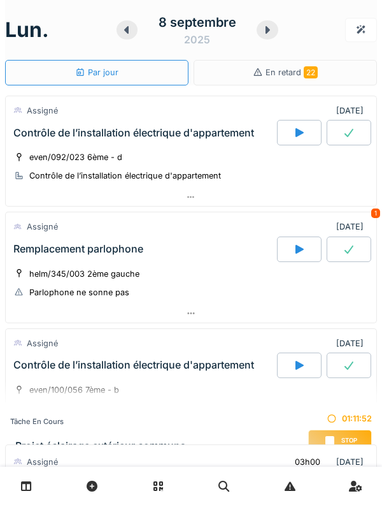
click at [266, 33] on icon at bounding box center [267, 30] width 13 height 10
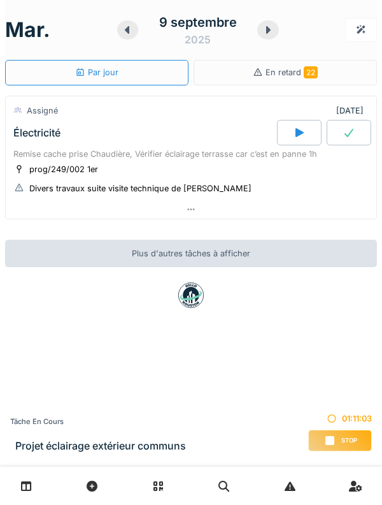
click at [91, 140] on div "Électricité" at bounding box center [144, 132] width 266 height 25
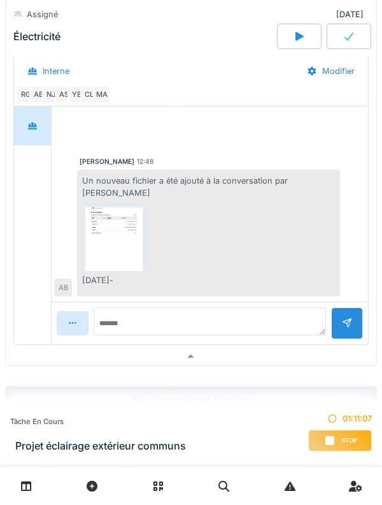
scroll to position [293, 0]
click at [101, 228] on img at bounding box center [113, 238] width 57 height 64
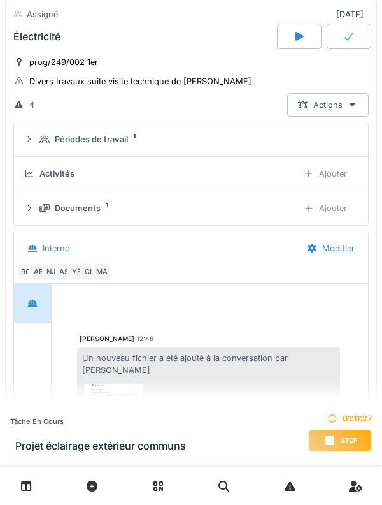
scroll to position [132, 0]
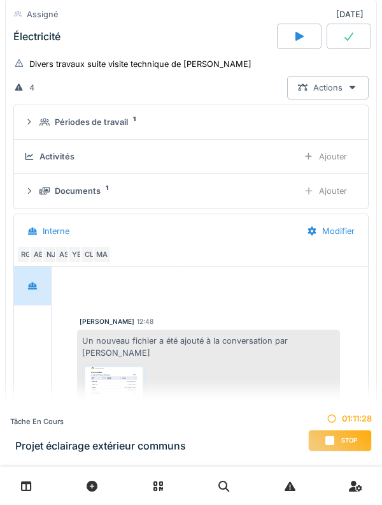
click at [67, 166] on div "Activités Ajouter" at bounding box center [191, 157] width 334 height 24
click at [94, 131] on summary "Périodes de travail 1" at bounding box center [191, 122] width 344 height 24
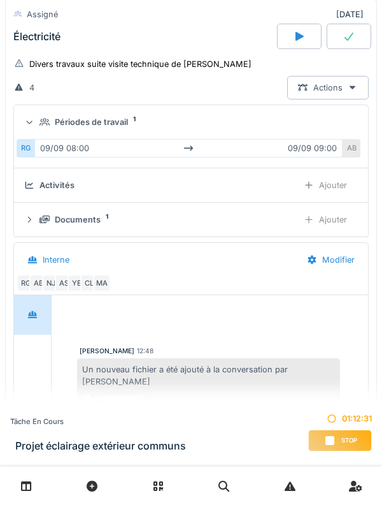
scroll to position [162, 0]
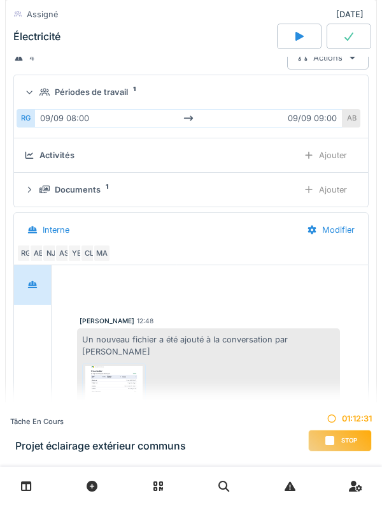
click at [119, 99] on summary "Périodes de travail 1" at bounding box center [191, 92] width 344 height 24
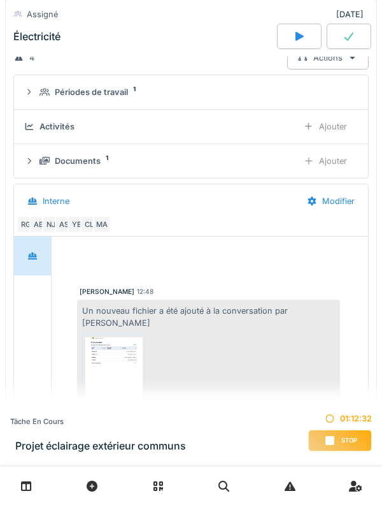
click at [91, 168] on div "Documents 1 Ajouter" at bounding box center [191, 161] width 334 height 24
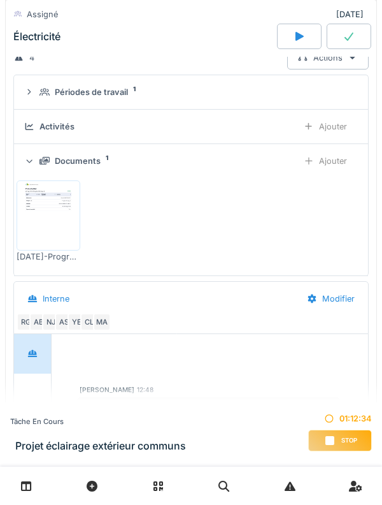
click at [94, 170] on div "Documents 1 Ajouter" at bounding box center [191, 161] width 334 height 24
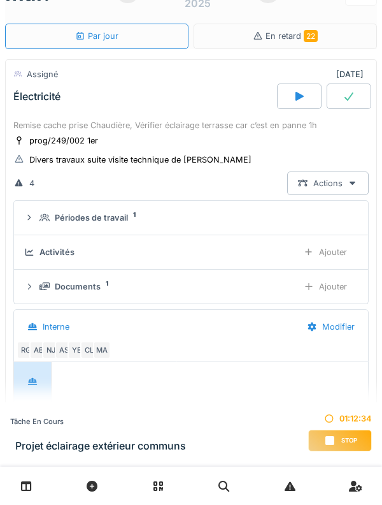
scroll to position [0, 0]
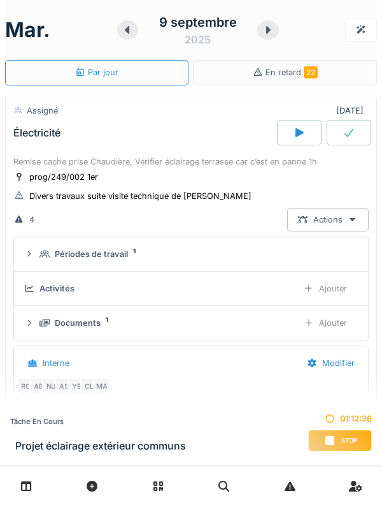
click at [263, 38] on div "9 septembre 2025" at bounding box center [198, 30] width 162 height 40
click at [265, 39] on div at bounding box center [269, 29] width 22 height 19
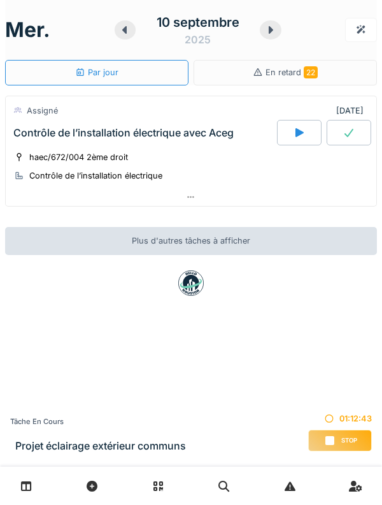
click at [264, 39] on div "10 septembre 2025" at bounding box center [198, 30] width 167 height 40
click at [264, 33] on div at bounding box center [271, 29] width 22 height 19
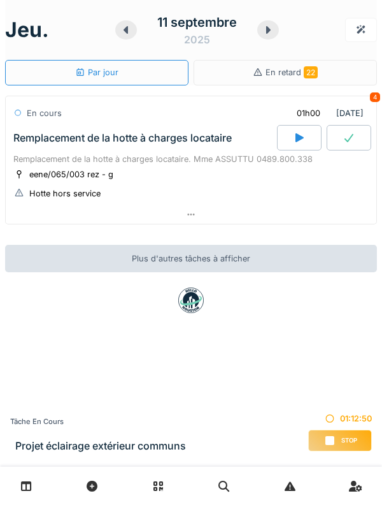
click at [259, 34] on div at bounding box center [269, 29] width 22 height 19
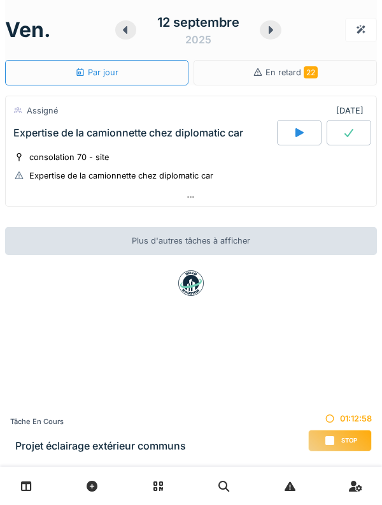
click at [227, 122] on div "Expertise de la camionnette chez diplomatic car" at bounding box center [144, 132] width 266 height 25
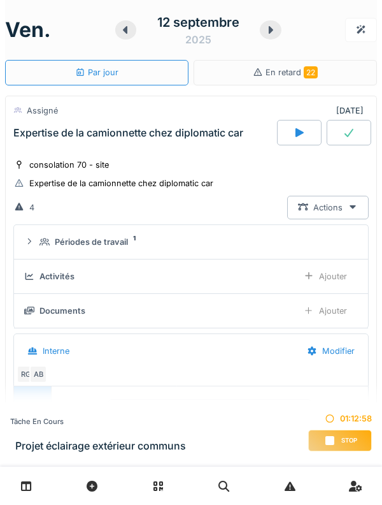
scroll to position [45, 0]
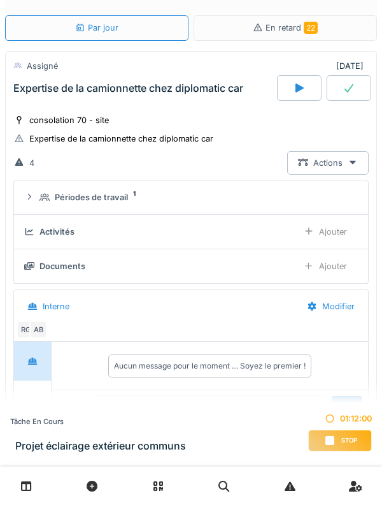
click at [96, 197] on div "Périodes de travail" at bounding box center [91, 197] width 73 height 12
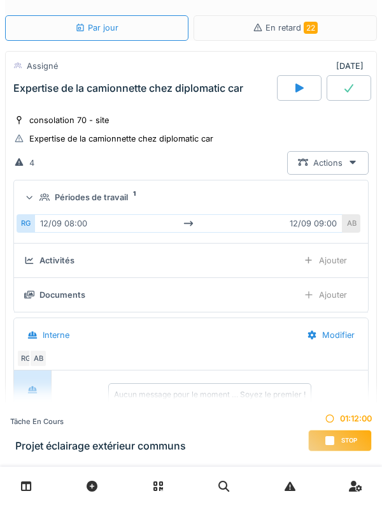
click at [93, 208] on summary "Périodes de travail 1" at bounding box center [191, 197] width 344 height 24
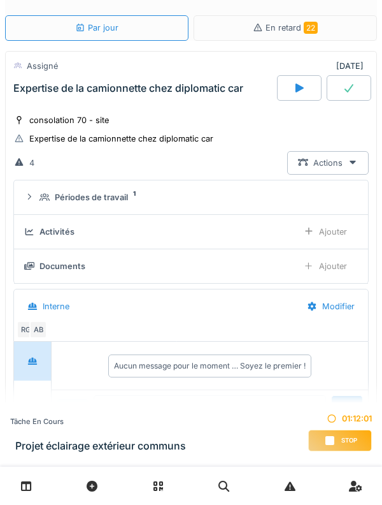
scroll to position [0, 0]
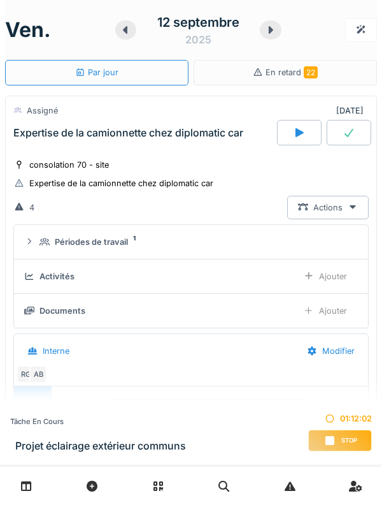
click at [202, 143] on div "Expertise de la camionnette chez diplomatic car" at bounding box center [144, 132] width 266 height 25
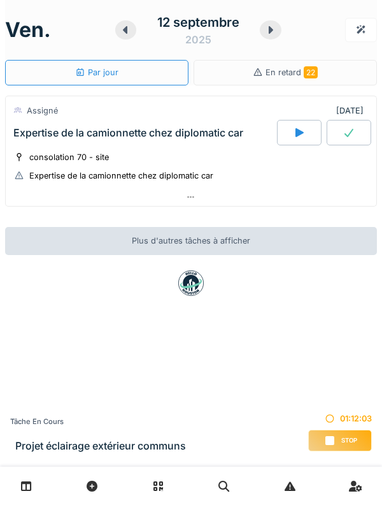
click at [212, 134] on div "Expertise de la camionnette chez diplomatic car" at bounding box center [128, 133] width 230 height 12
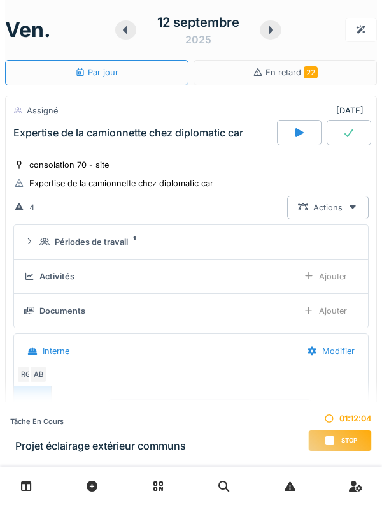
scroll to position [45, 0]
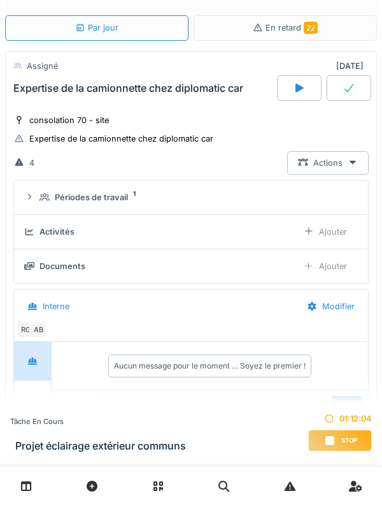
click at [213, 98] on div "Expertise de la camionnette chez diplomatic car" at bounding box center [144, 87] width 266 height 25
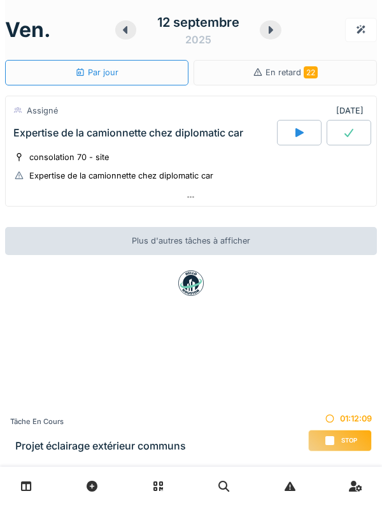
click at [213, 120] on div "Expertise de la camionnette chez diplomatic car" at bounding box center [144, 132] width 266 height 25
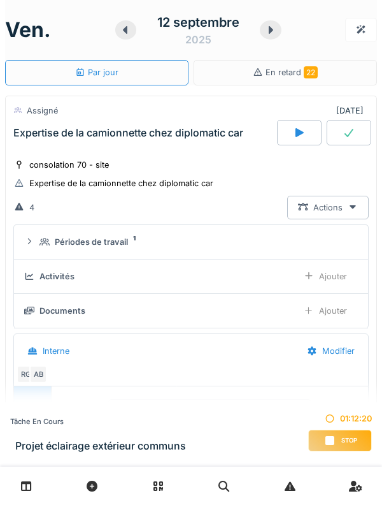
click at [39, 143] on div "Expertise de la camionnette chez diplomatic car" at bounding box center [144, 132] width 266 height 25
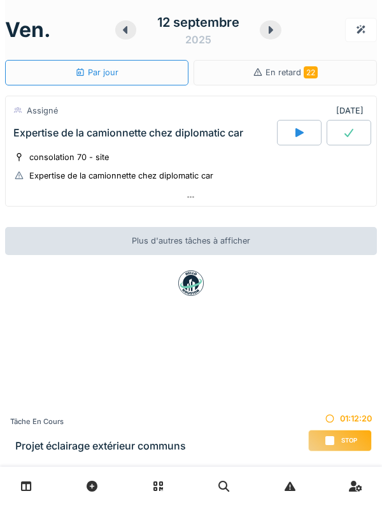
click at [31, 127] on div "Expertise de la camionnette chez diplomatic car" at bounding box center [128, 133] width 230 height 12
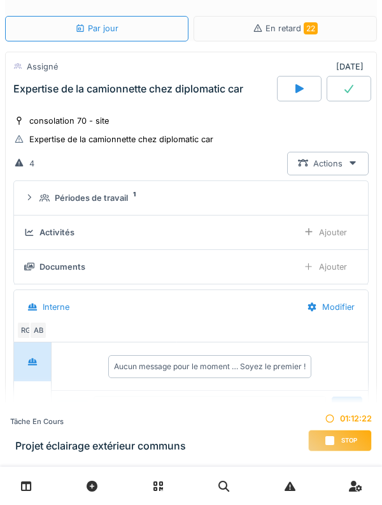
scroll to position [45, 0]
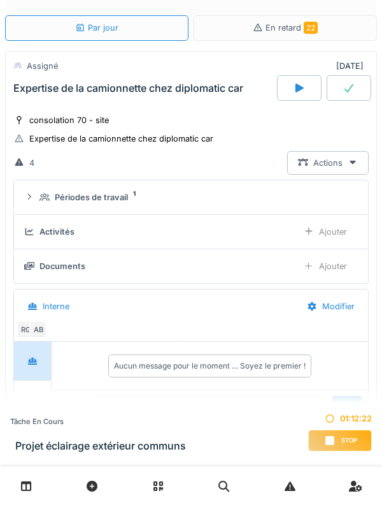
click at [37, 201] on div "Périodes de travail 1" at bounding box center [191, 197] width 334 height 12
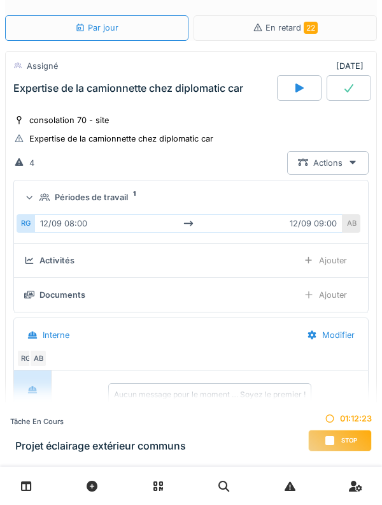
click at [32, 194] on icon at bounding box center [29, 197] width 8 height 10
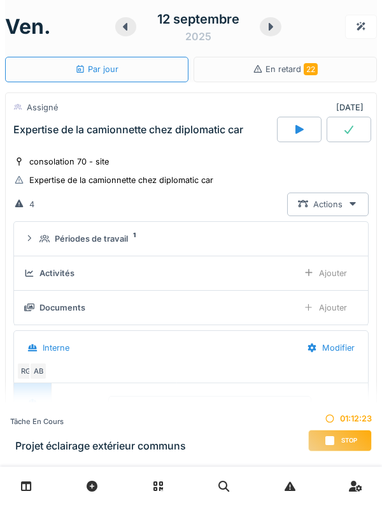
scroll to position [4, 0]
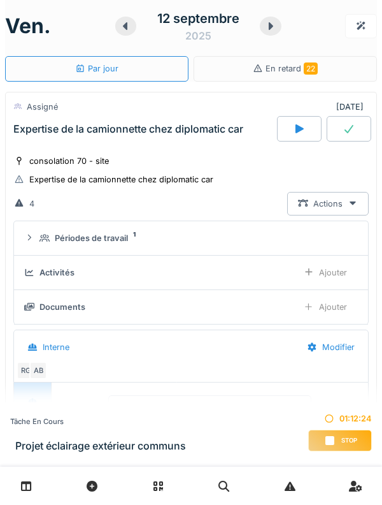
click at [19, 163] on icon at bounding box center [19, 161] width 4 height 8
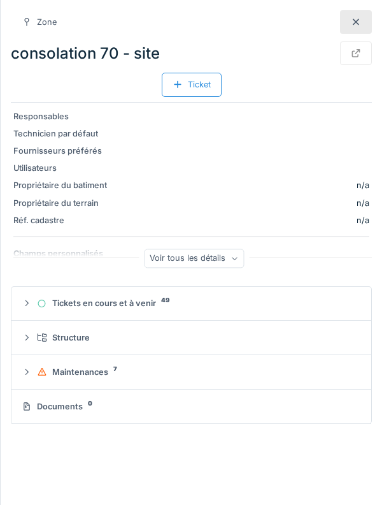
click at [357, 13] on div at bounding box center [356, 22] width 32 height 24
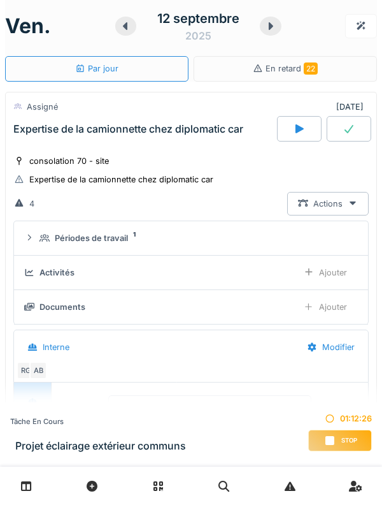
click at [346, 35] on div at bounding box center [361, 26] width 32 height 24
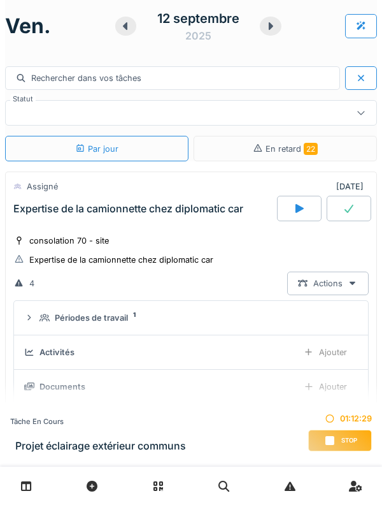
click at [358, 29] on div at bounding box center [361, 26] width 10 height 12
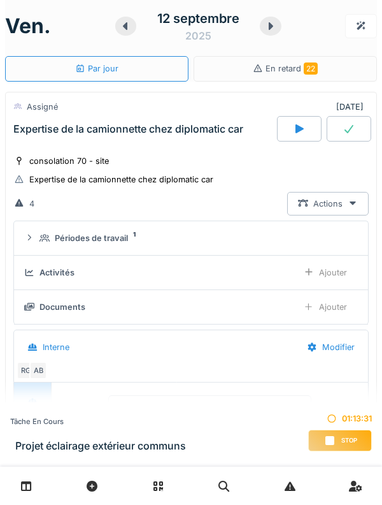
click at [13, 126] on div "Expertise de la camionnette chez diplomatic car" at bounding box center [144, 128] width 266 height 25
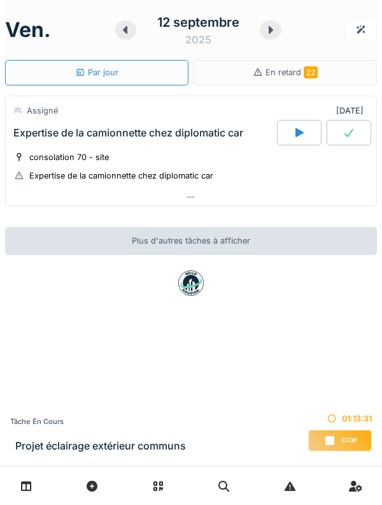
click at [18, 143] on div "Expertise de la camionnette chez diplomatic car" at bounding box center [144, 132] width 266 height 25
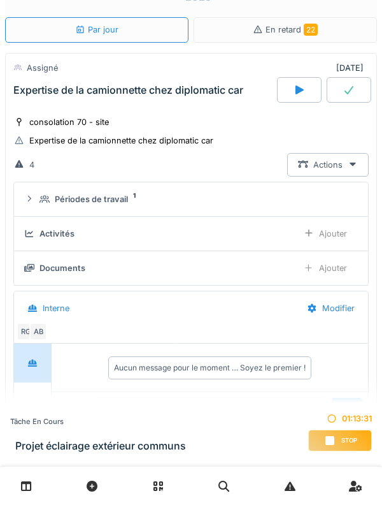
scroll to position [45, 0]
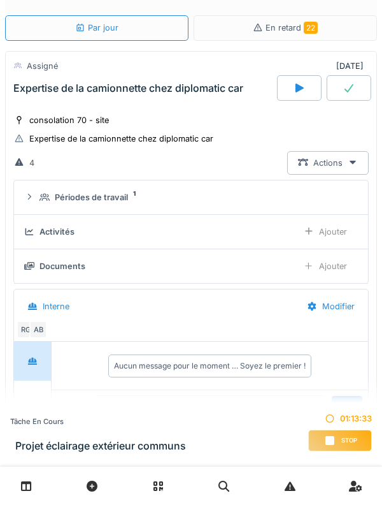
click at [33, 208] on summary "Périodes de travail 1" at bounding box center [191, 197] width 344 height 24
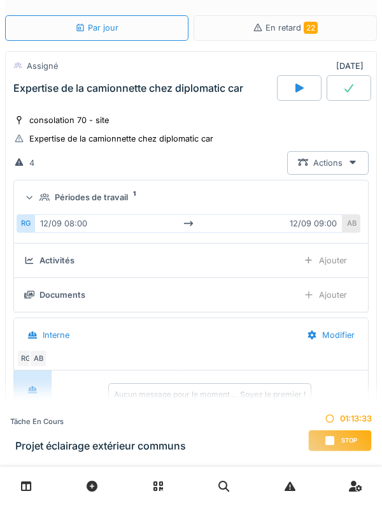
click at [36, 201] on div "Périodes de travail 1" at bounding box center [191, 197] width 334 height 12
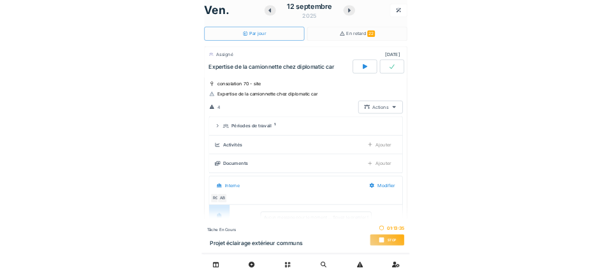
scroll to position [0, 0]
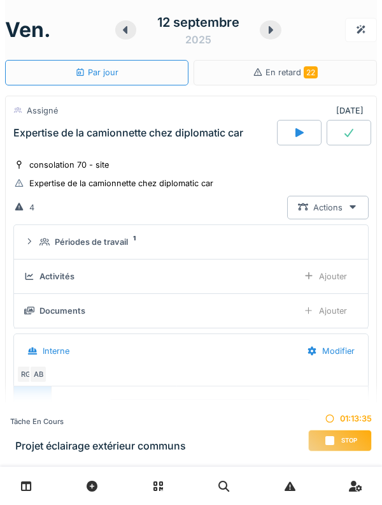
click at [38, 142] on div "Expertise de la camionnette chez diplomatic car" at bounding box center [144, 132] width 266 height 25
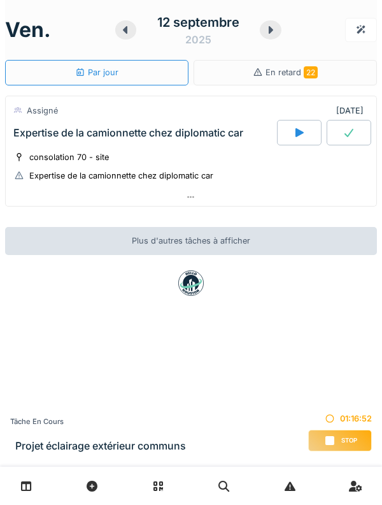
click at [280, 31] on div at bounding box center [271, 29] width 22 height 19
click at [277, 34] on icon at bounding box center [271, 30] width 13 height 10
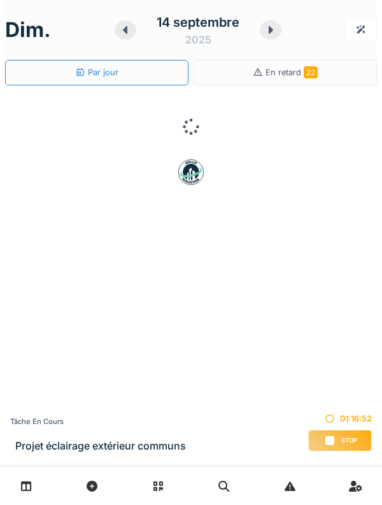
click at [278, 34] on div at bounding box center [271, 29] width 22 height 19
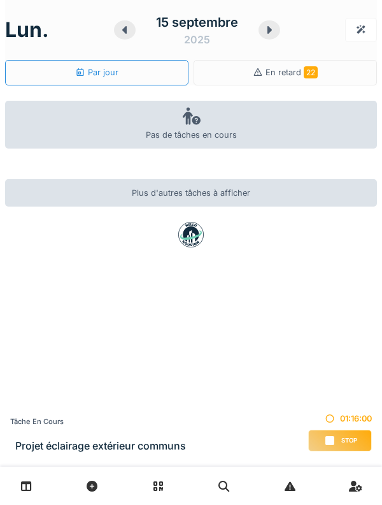
click at [39, 478] on link at bounding box center [26, 486] width 33 height 30
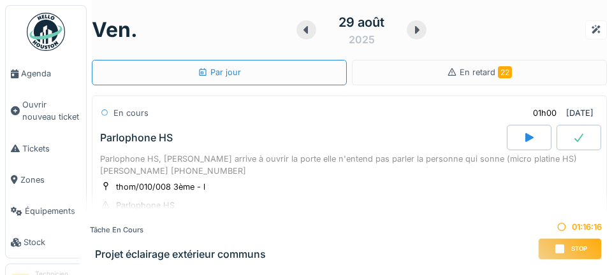
click at [32, 78] on span "Agenda" at bounding box center [51, 74] width 60 height 12
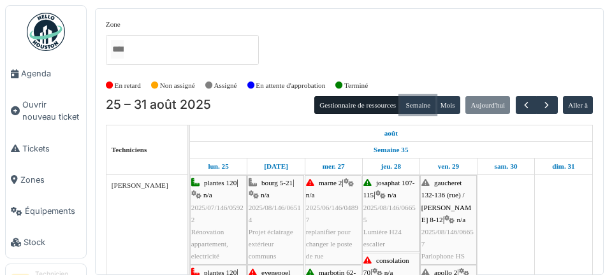
click at [416, 109] on button "Semaine" at bounding box center [417, 105] width 35 height 18
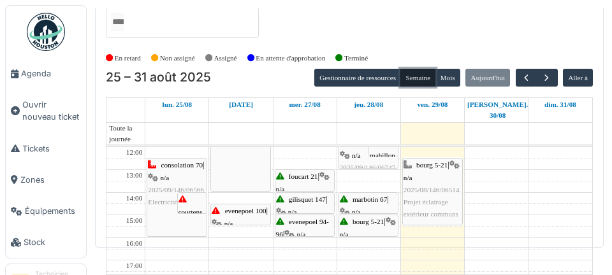
scroll to position [94, 0]
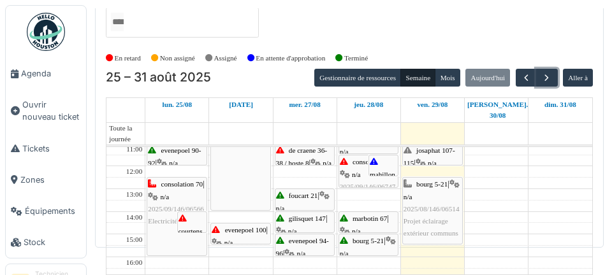
click at [548, 73] on span "button" at bounding box center [546, 78] width 11 height 11
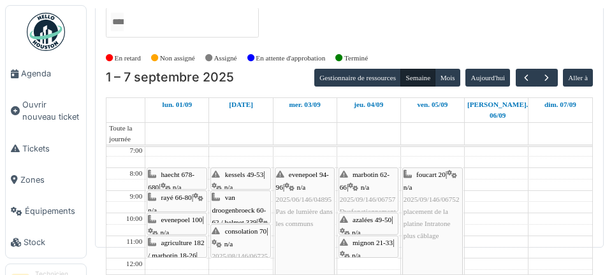
scroll to position [0, 0]
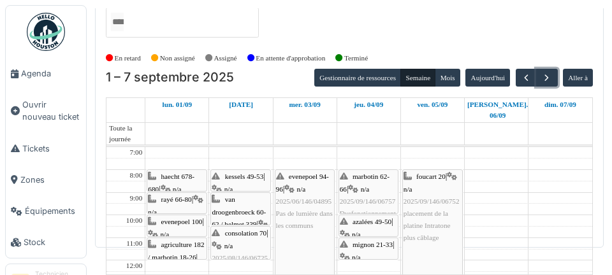
click at [554, 69] on button "button" at bounding box center [546, 78] width 21 height 18
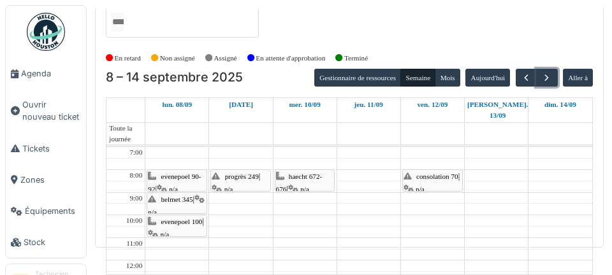
click at [546, 69] on button "button" at bounding box center [546, 78] width 21 height 18
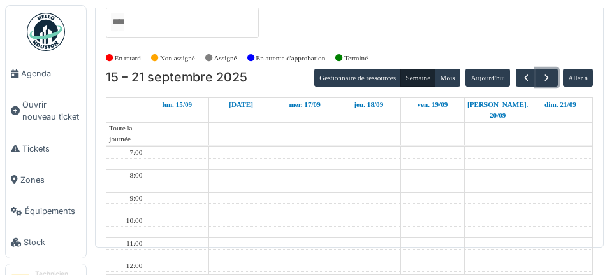
click at [547, 69] on button "button" at bounding box center [546, 78] width 21 height 18
click at [523, 69] on button "button" at bounding box center [526, 78] width 21 height 18
click at [524, 69] on button "button" at bounding box center [526, 78] width 21 height 18
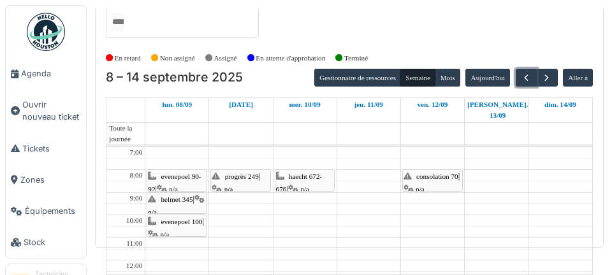
click at [527, 73] on span "button" at bounding box center [526, 78] width 11 height 11
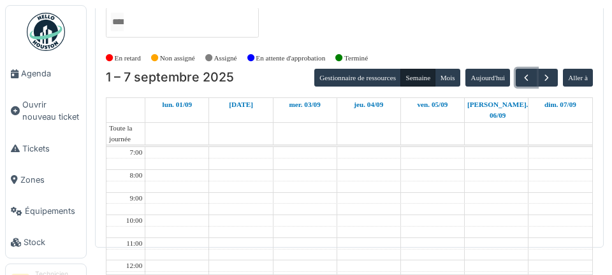
click at [530, 69] on button "button" at bounding box center [526, 78] width 21 height 18
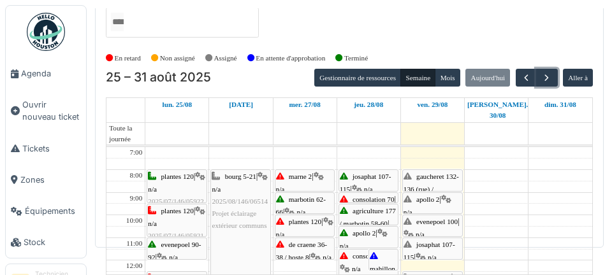
click at [550, 69] on button "button" at bounding box center [546, 78] width 21 height 18
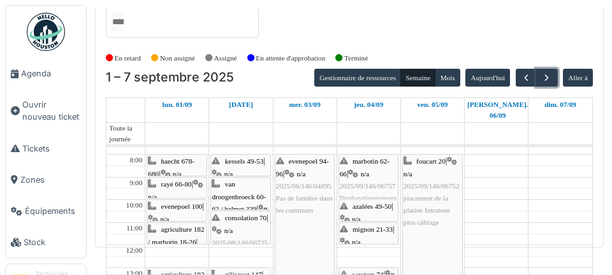
scroll to position [3, 0]
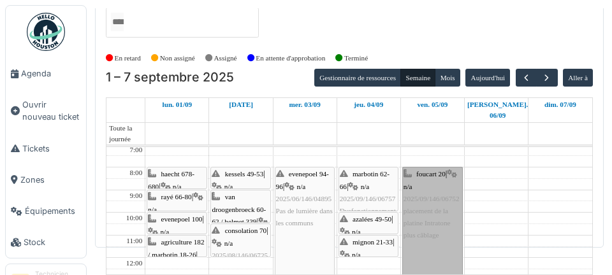
click at [412, 167] on link "foucart 20 | n/a 2025/09/146/06752 placement de la platine Intratone plus câbla…" at bounding box center [432, 252] width 61 height 170
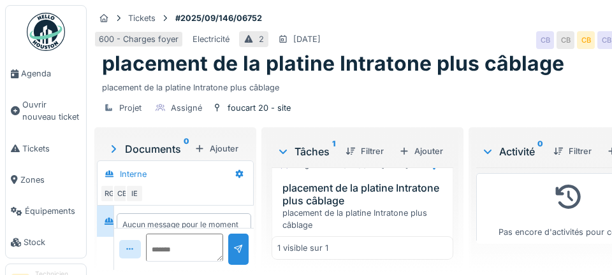
scroll to position [55, 0]
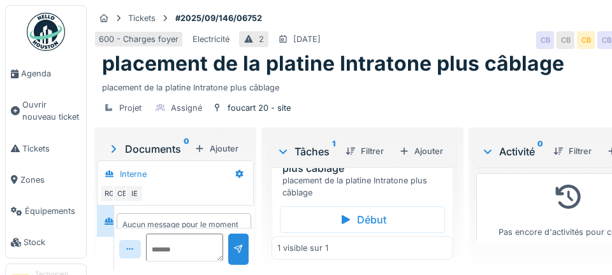
click at [362, 174] on h3 "placement de la platine Intratone plus câblage" at bounding box center [364, 162] width 165 height 24
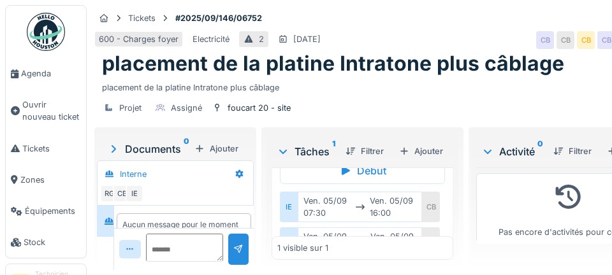
scroll to position [133, 0]
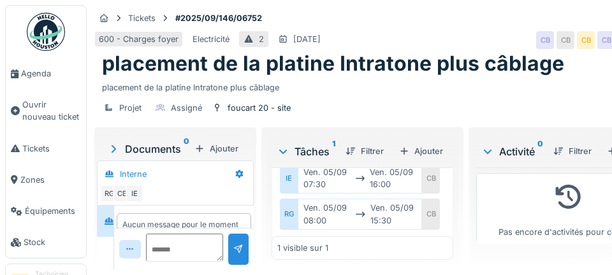
click at [288, 194] on div "IE" at bounding box center [289, 178] width 18 height 31
click at [289, 229] on div "RG" at bounding box center [289, 214] width 18 height 31
click at [291, 194] on div "IE" at bounding box center [289, 178] width 18 height 31
click at [300, 165] on div "Ilyas EL OUAHABI" at bounding box center [287, 166] width 81 height 18
click at [297, 166] on div "Ilyas EL OUAHABI" at bounding box center [287, 166] width 81 height 18
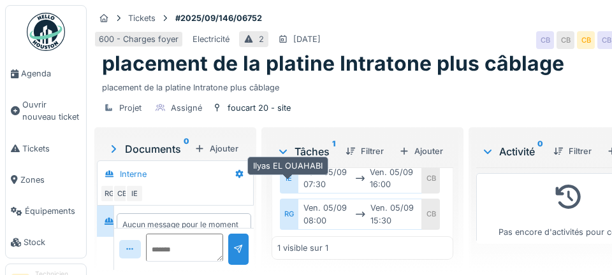
click at [296, 166] on div "Ilyas EL OUAHABI" at bounding box center [287, 166] width 81 height 18
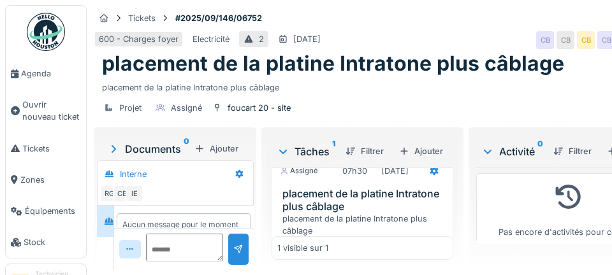
scroll to position [10, 0]
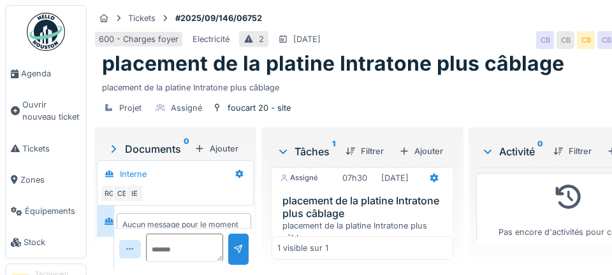
click at [335, 214] on h3 "placement de la platine Intratone plus câblage" at bounding box center [364, 207] width 165 height 24
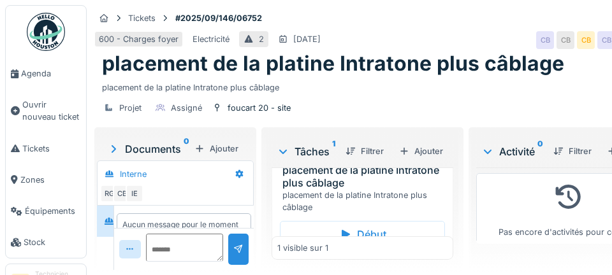
click at [337, 189] on h3 "placement de la platine Intratone plus câblage" at bounding box center [364, 176] width 165 height 24
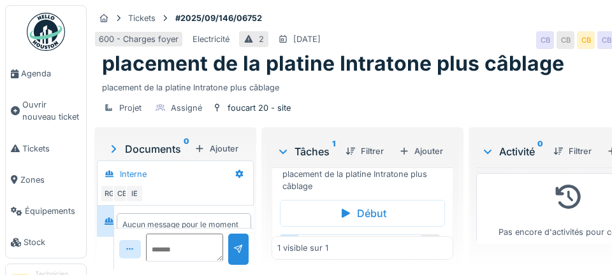
scroll to position [59, 0]
click at [348, 171] on h3 "placement de la platine Intratone plus câblage" at bounding box center [364, 159] width 165 height 24
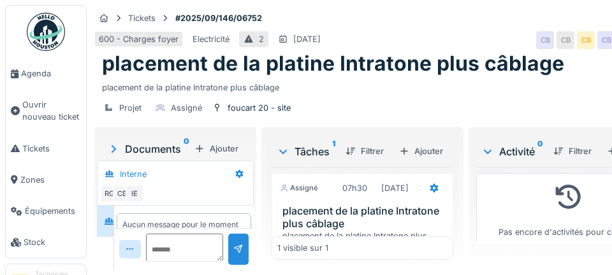
scroll to position [59, 0]
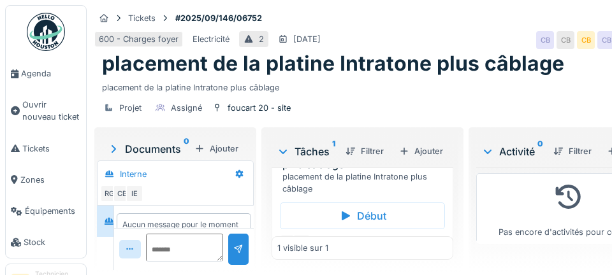
click at [75, 76] on span "Agenda" at bounding box center [51, 74] width 60 height 12
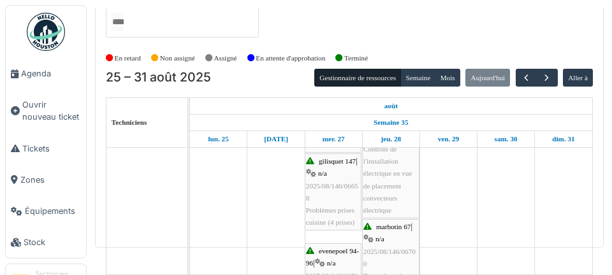
scroll to position [457, 0]
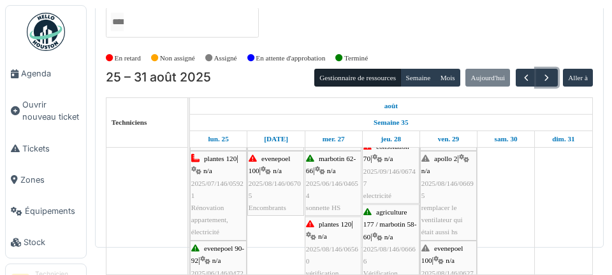
click at [546, 73] on span "button" at bounding box center [546, 78] width 11 height 11
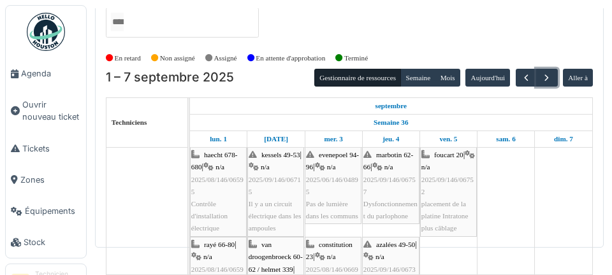
scroll to position [1, 0]
click at [546, 69] on button "button" at bounding box center [546, 78] width 21 height 18
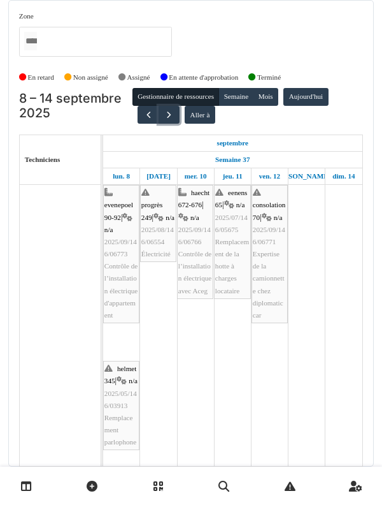
scroll to position [0, 0]
click at [138, 117] on button "button" at bounding box center [148, 115] width 21 height 18
click at [144, 109] on button "button" at bounding box center [148, 115] width 21 height 18
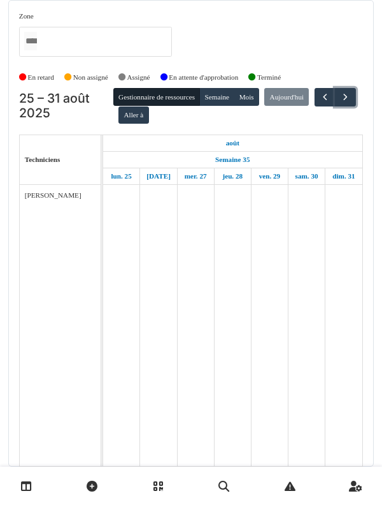
click at [340, 103] on span "button" at bounding box center [345, 97] width 11 height 11
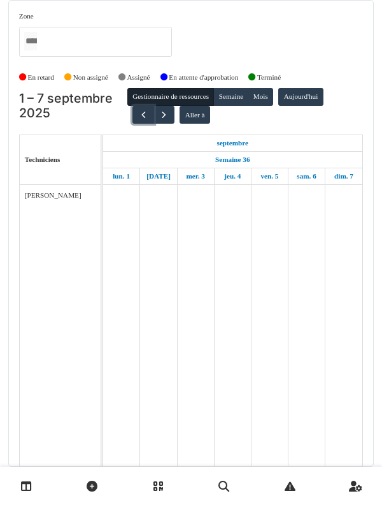
click at [145, 118] on button "button" at bounding box center [143, 115] width 21 height 18
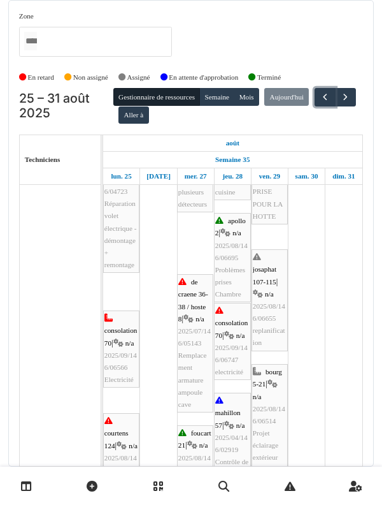
scroll to position [365, 0]
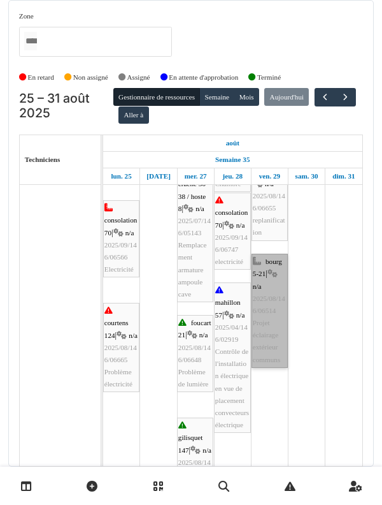
click at [268, 275] on link "bourg 5-21 | n/a 2025/08/146/06514 Projet éclairage extérieur communs" at bounding box center [270, 311] width 36 height 114
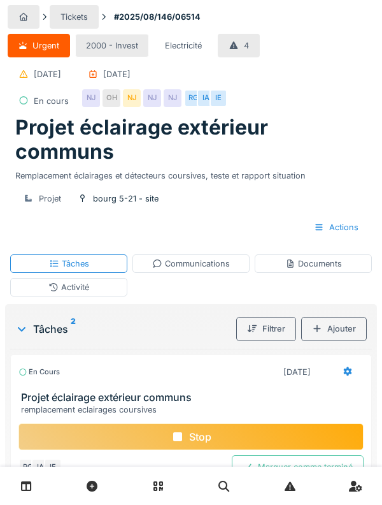
scroll to position [15, 0]
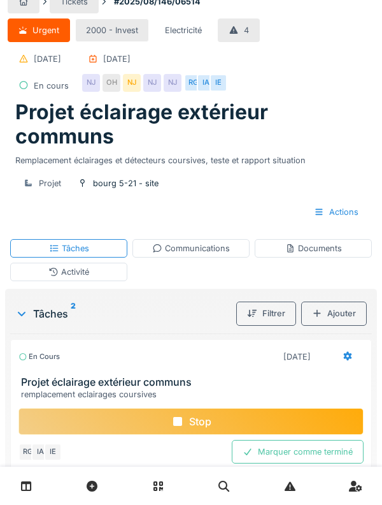
click at [71, 419] on div "Stop" at bounding box center [190, 421] width 345 height 27
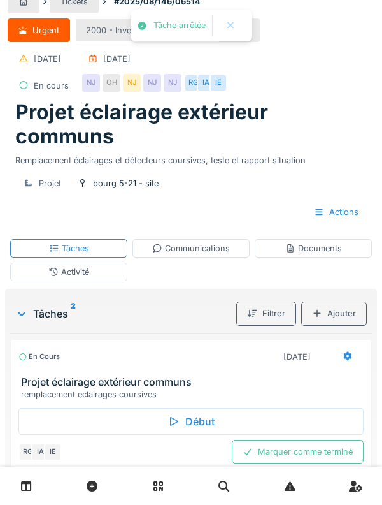
click at [38, 450] on div "IA" at bounding box center [40, 452] width 18 height 18
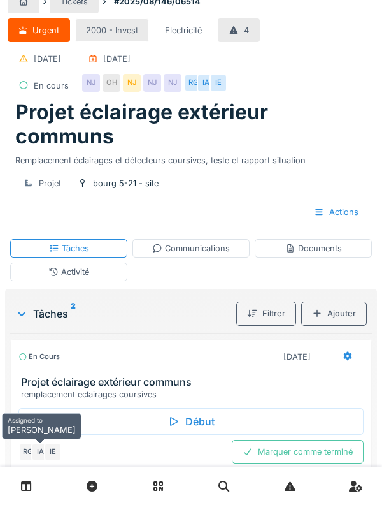
click at [36, 382] on h3 "Projet éclairage extérieur communs" at bounding box center [193, 382] width 345 height 12
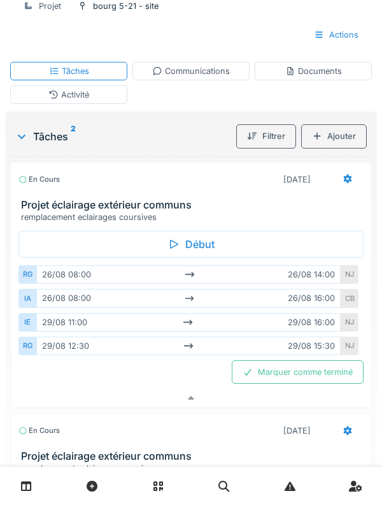
scroll to position [194, 0]
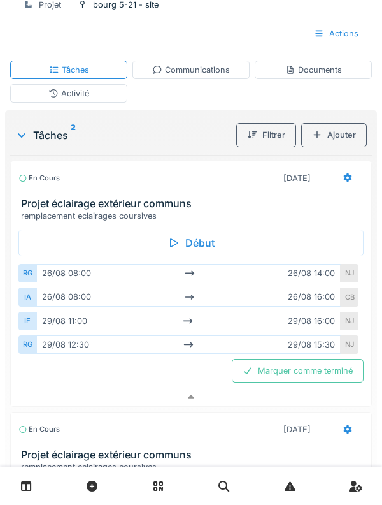
click at [27, 321] on div "IE" at bounding box center [27, 321] width 18 height 18
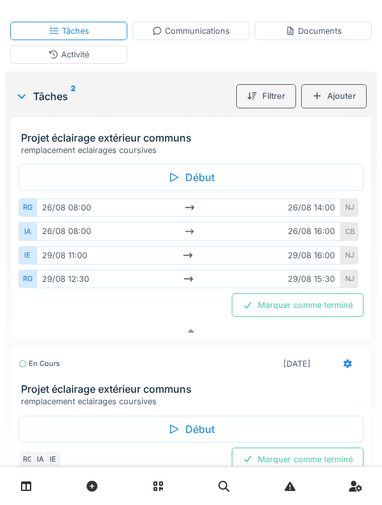
scroll to position [61, 0]
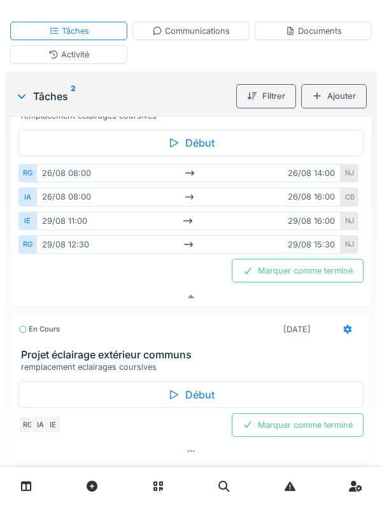
click at [59, 332] on div "En cours" at bounding box center [38, 329] width 41 height 11
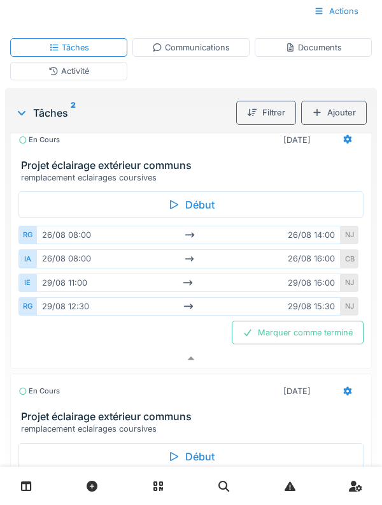
scroll to position [275, 0]
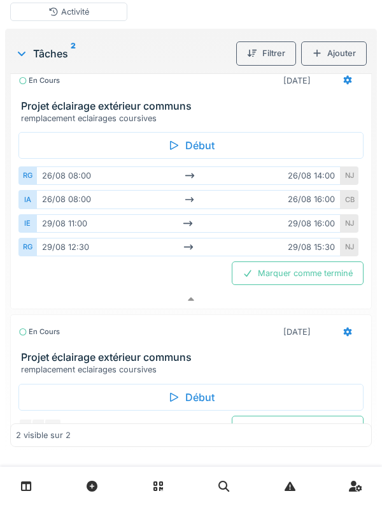
click at [45, 374] on div "remplacement eclairages coursives" at bounding box center [193, 369] width 345 height 12
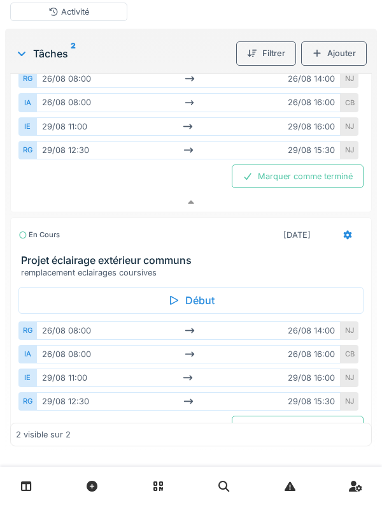
click at [32, 381] on div "IE" at bounding box center [27, 377] width 18 height 18
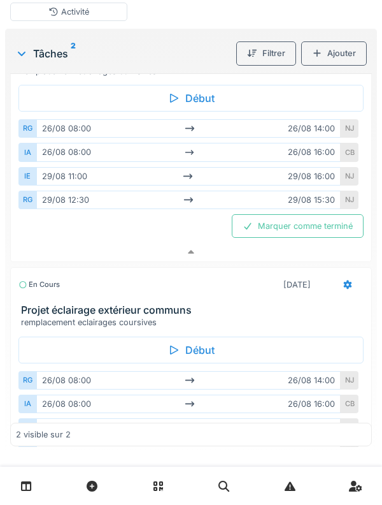
click at [22, 309] on h3 "Projet éclairage extérieur communs" at bounding box center [193, 310] width 345 height 12
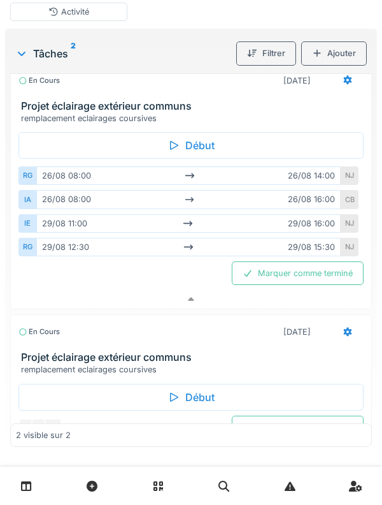
scroll to position [0, 0]
